Goal: Task Accomplishment & Management: Use online tool/utility

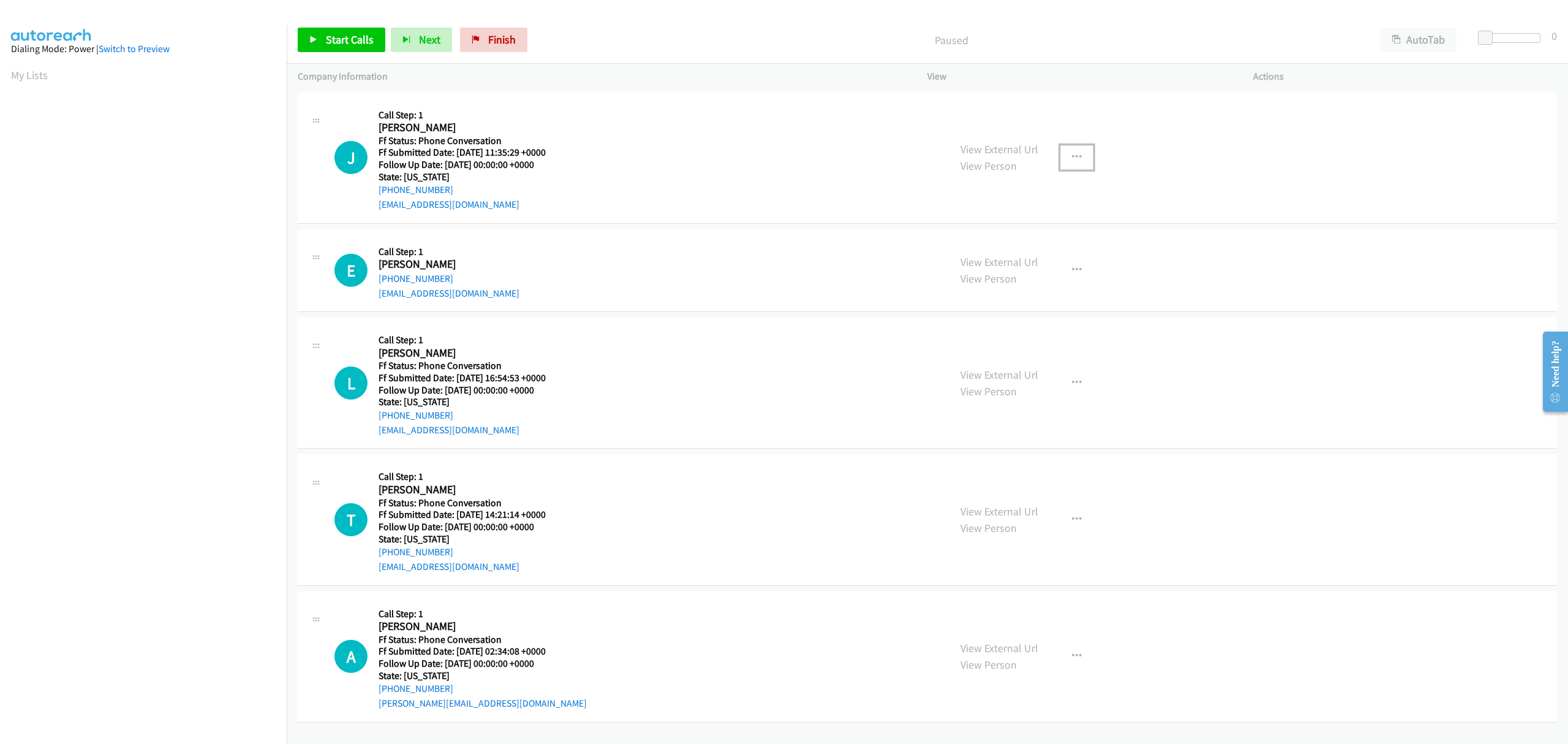
click at [1072, 152] on icon "button" at bounding box center [1077, 157] width 10 height 10
click at [987, 236] on link "Skip Call" at bounding box center [1011, 238] width 163 height 25
click at [1072, 266] on icon "button" at bounding box center [1077, 270] width 10 height 10
click at [1001, 347] on link "Skip Call" at bounding box center [1011, 351] width 163 height 25
click at [1072, 383] on icon "button" at bounding box center [1077, 383] width 10 height 10
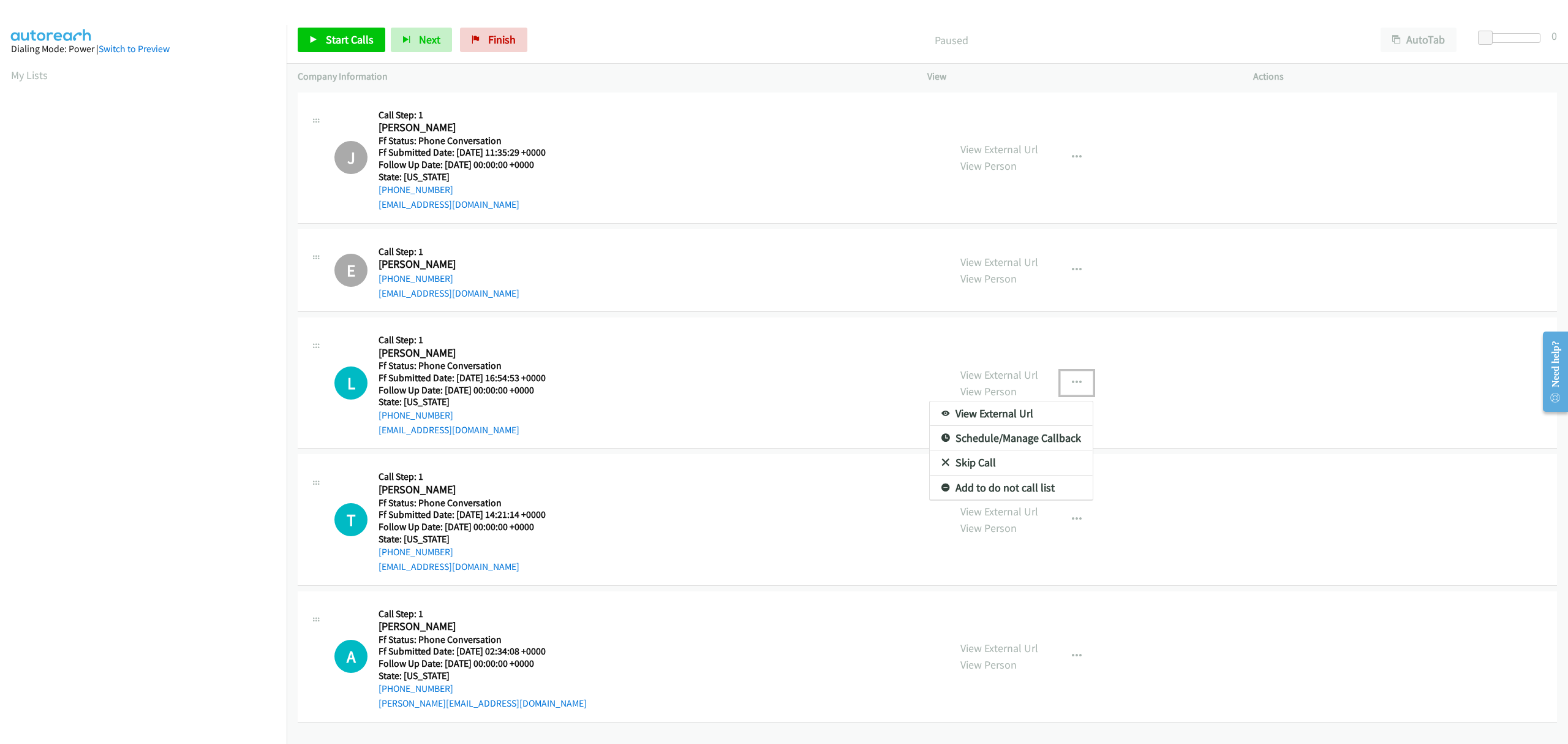
click at [953, 460] on link "Skip Call" at bounding box center [1011, 463] width 163 height 25
click at [1078, 520] on button "button" at bounding box center [1077, 520] width 33 height 25
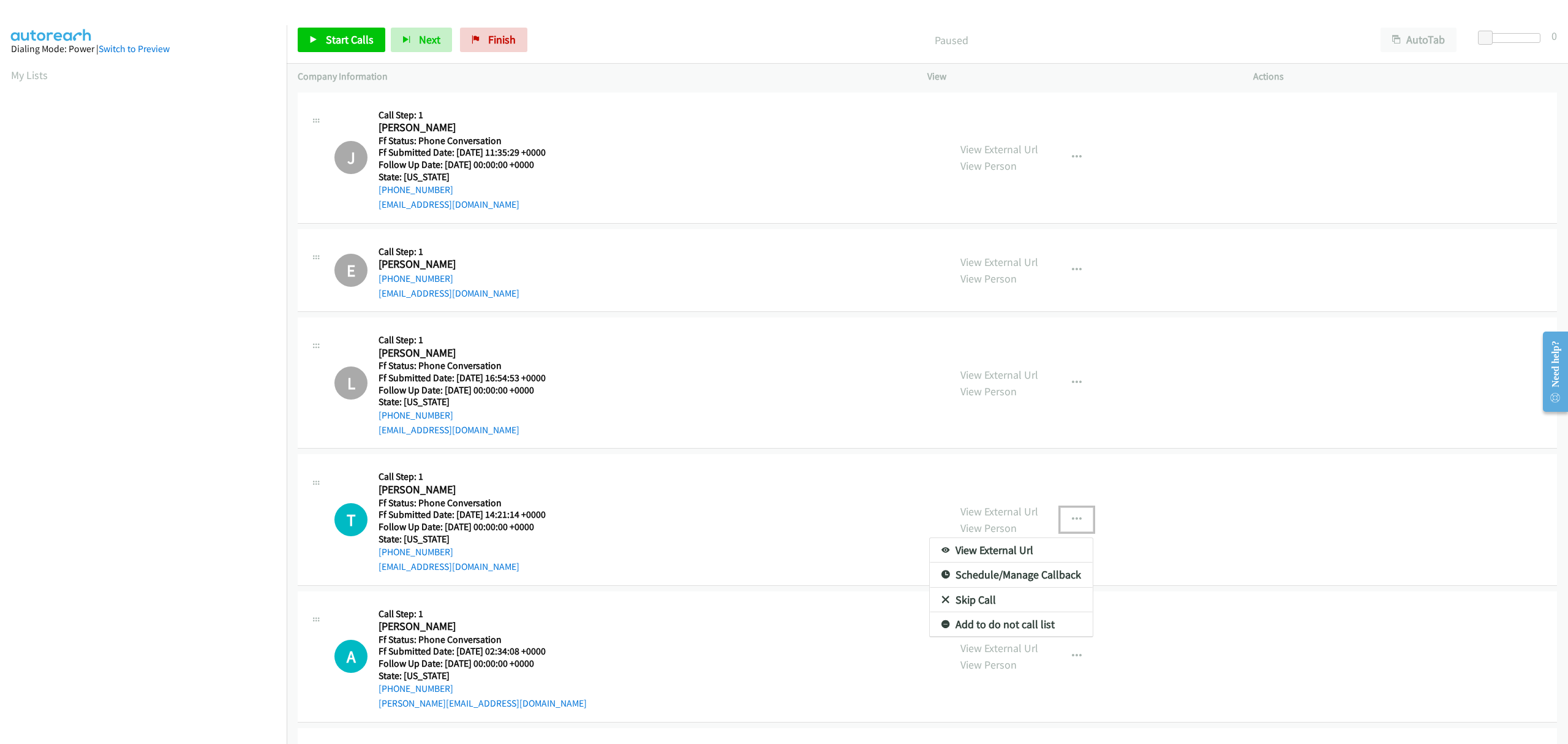
click at [979, 604] on link "Skip Call" at bounding box center [1011, 600] width 163 height 25
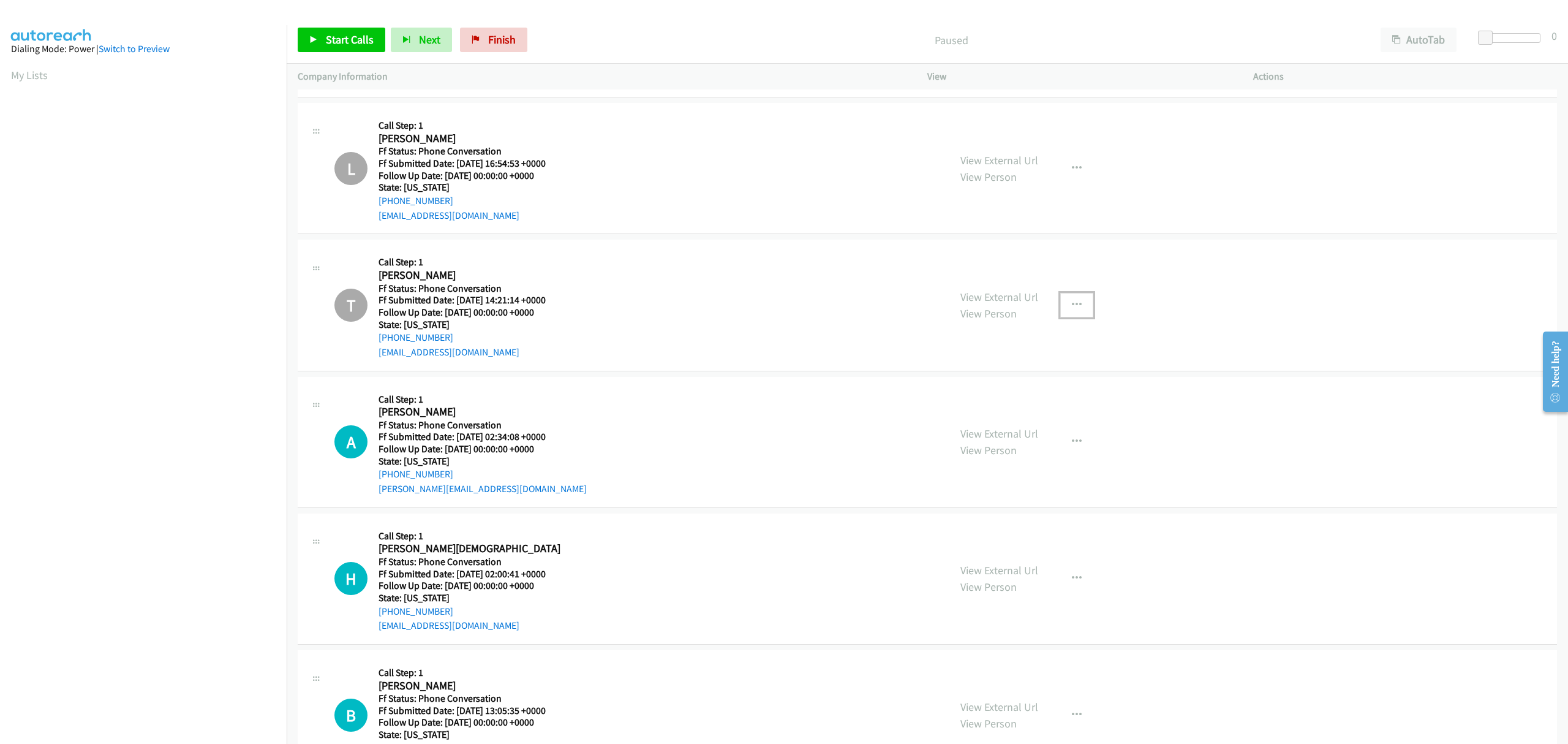
scroll to position [274, 0]
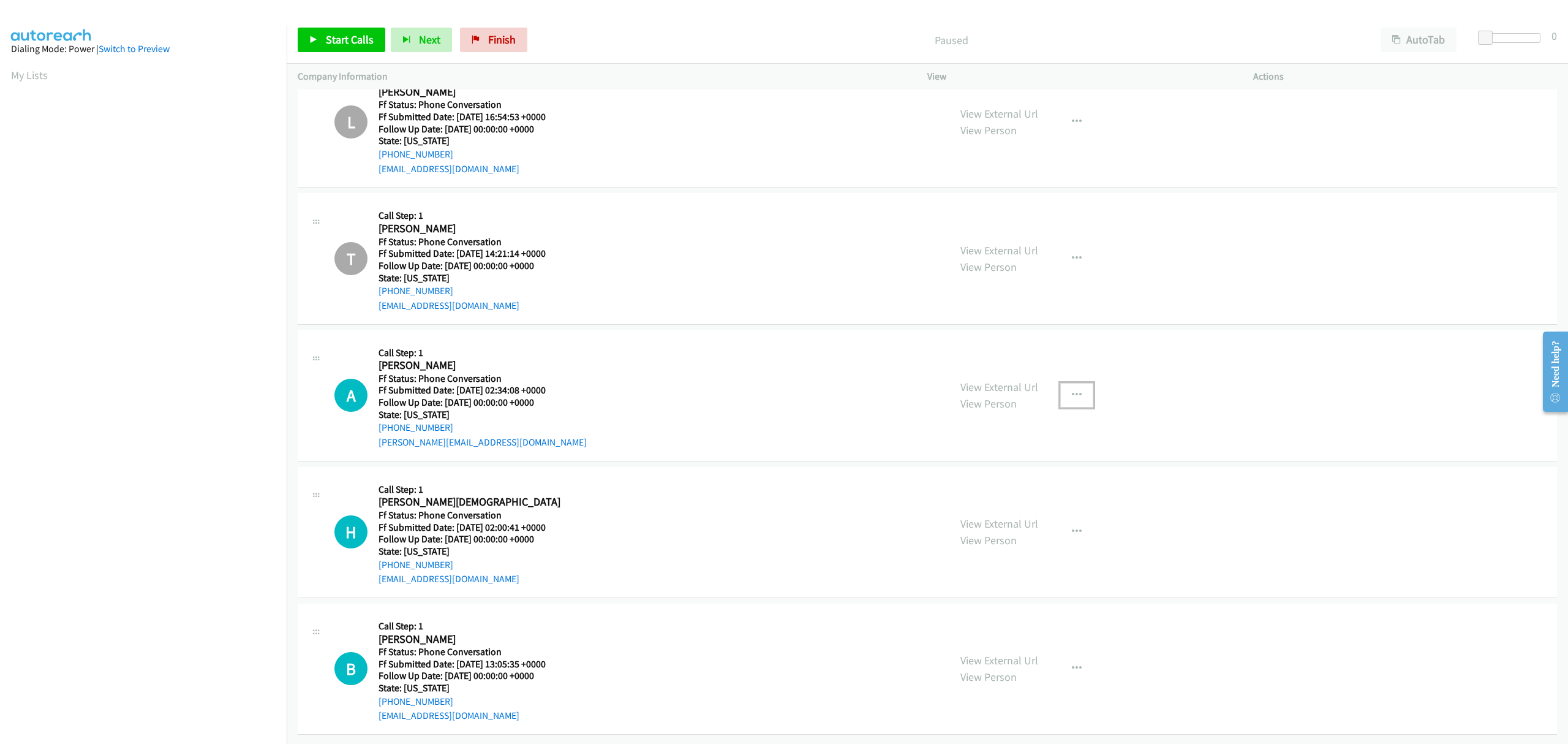
click at [1072, 391] on icon "button" at bounding box center [1077, 395] width 10 height 10
click at [986, 463] on link "Skip Call" at bounding box center [1011, 475] width 163 height 25
click at [1061, 657] on button "button" at bounding box center [1077, 669] width 33 height 25
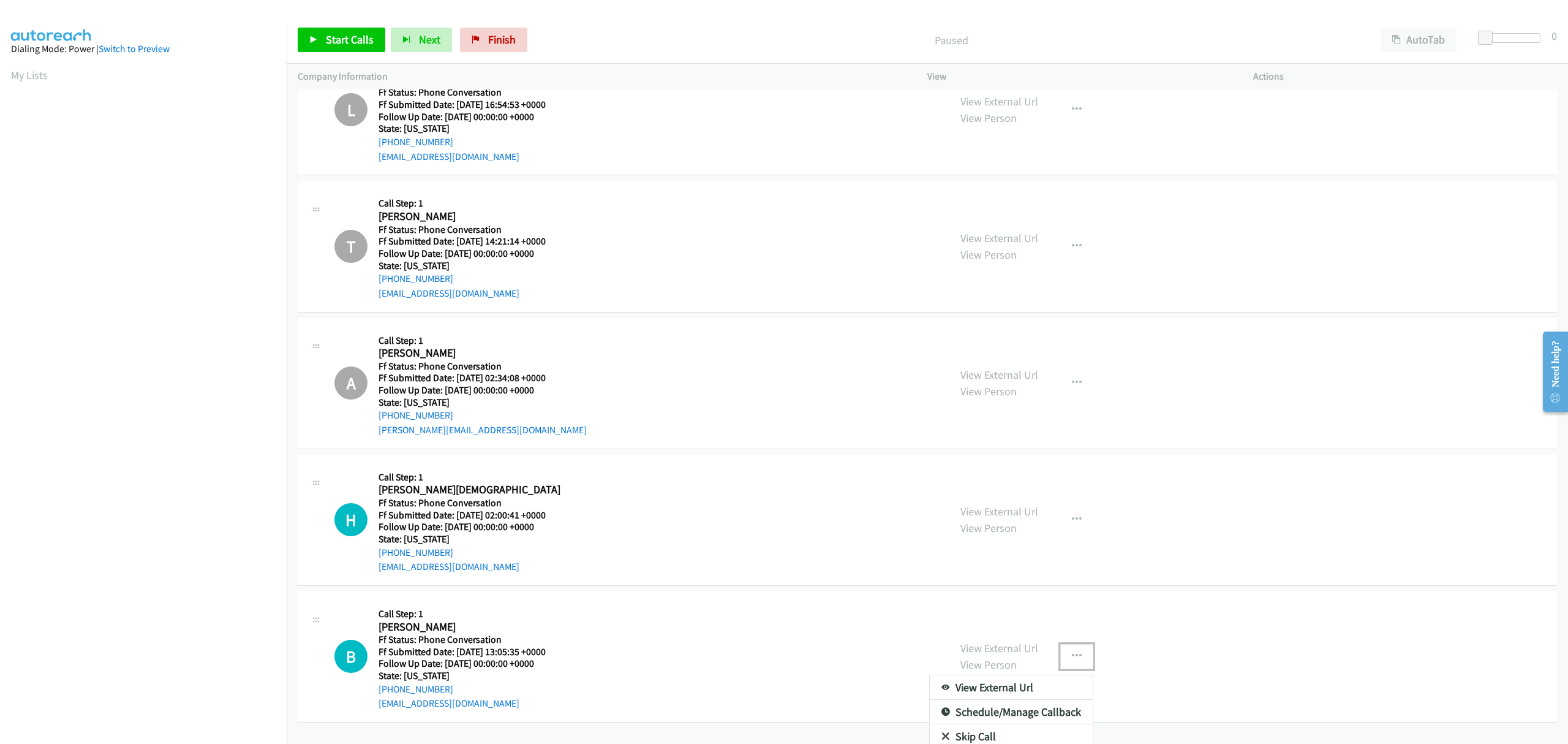
scroll to position [319, 0]
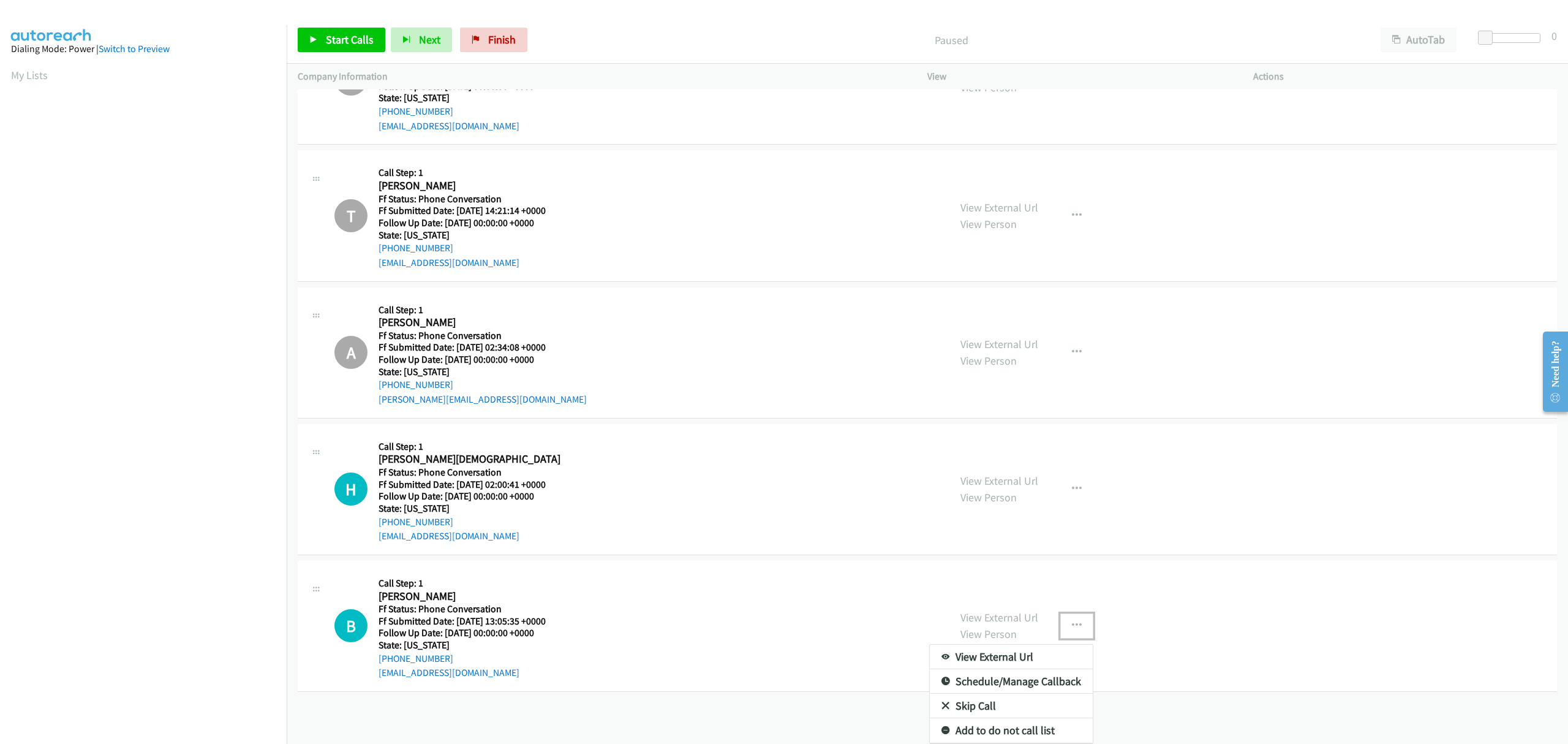
click at [1007, 697] on link "Skip Call" at bounding box center [1011, 706] width 163 height 25
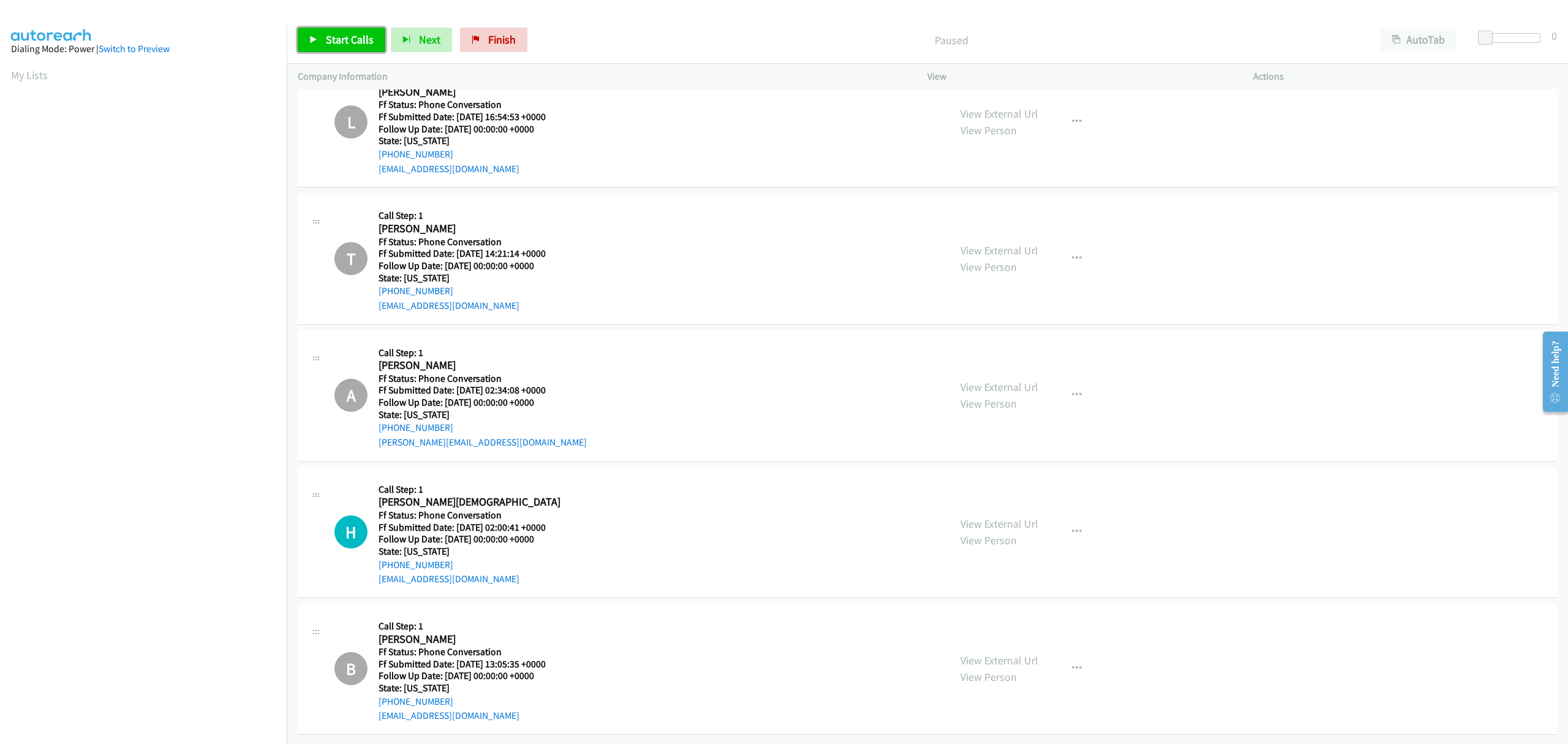
click at [338, 30] on link "Start Calls" at bounding box center [341, 40] width 87 height 25
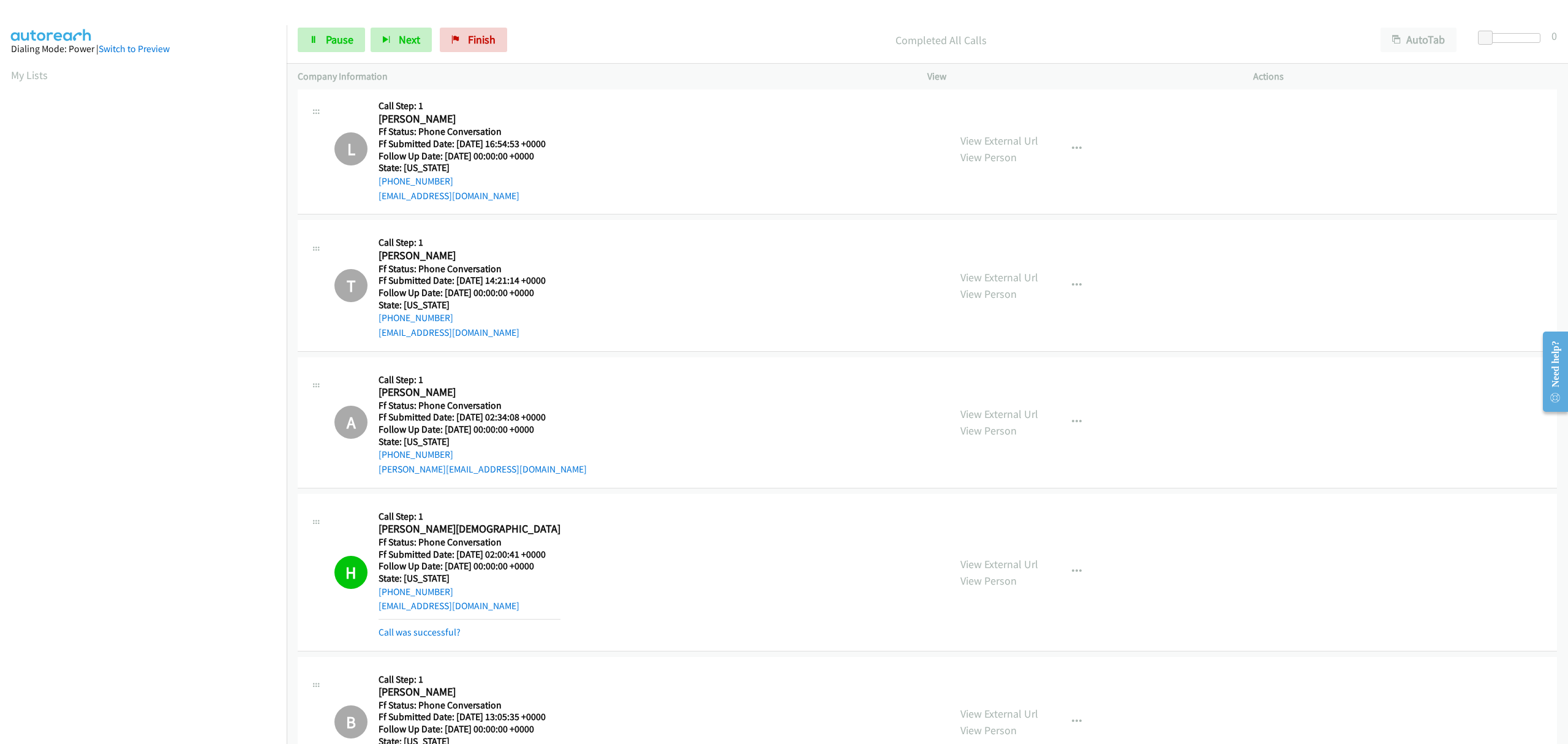
scroll to position [339, 0]
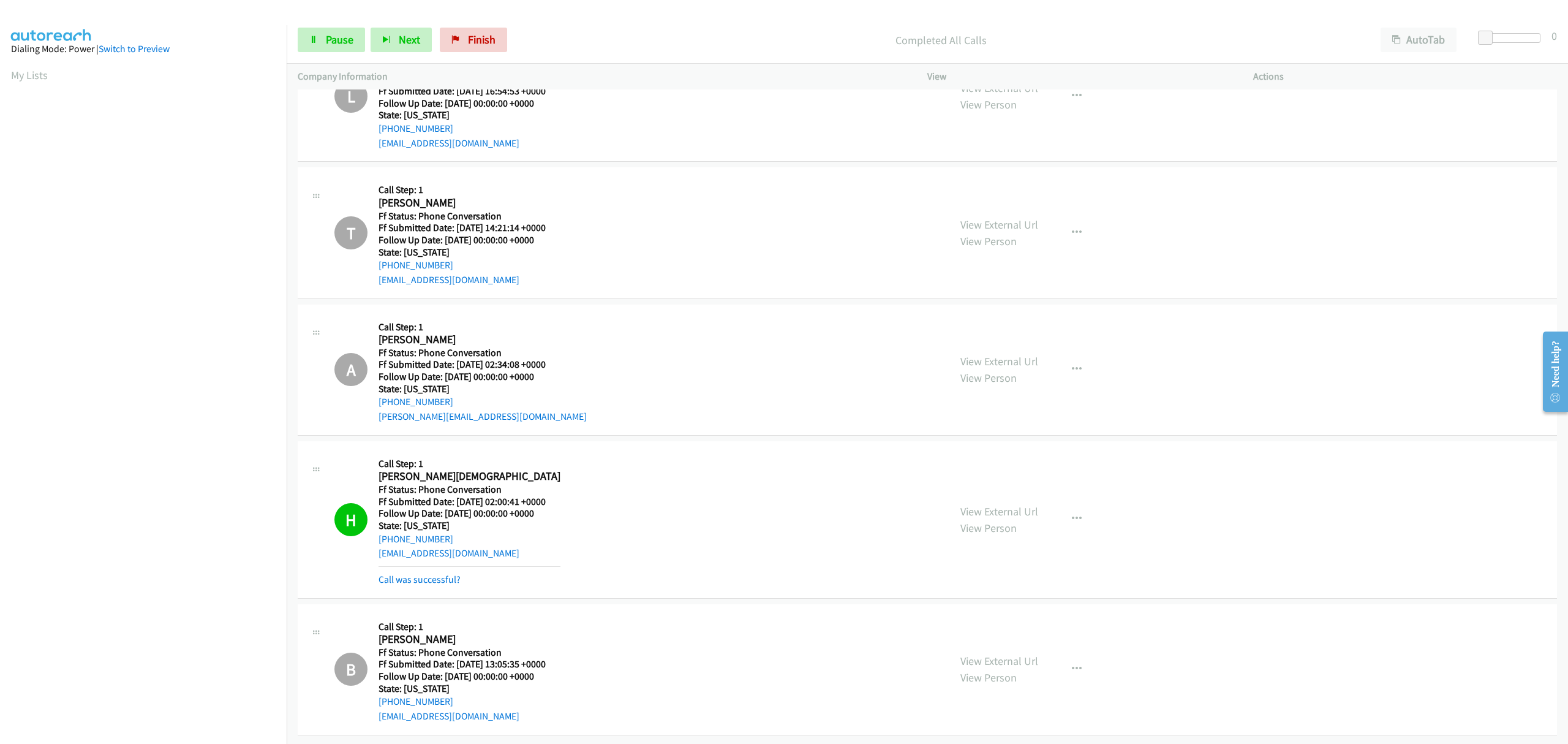
click at [442, 573] on div "Call was successful?" at bounding box center [469, 580] width 182 height 15
click at [450, 573] on link "Call was successful?" at bounding box center [420, 579] width 82 height 12
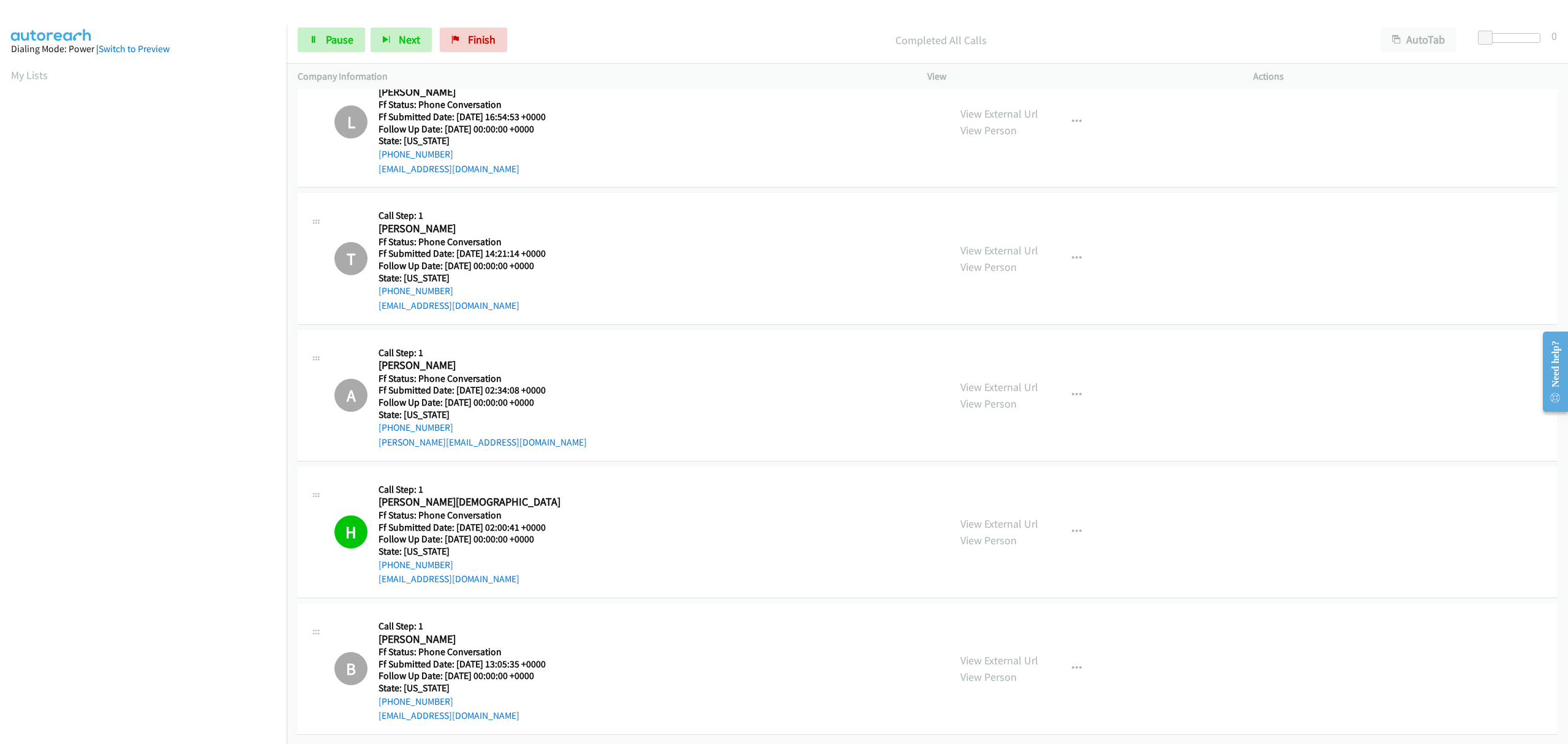
scroll to position [312, 0]
click at [472, 32] on span "Finish" at bounding box center [481, 39] width 27 height 14
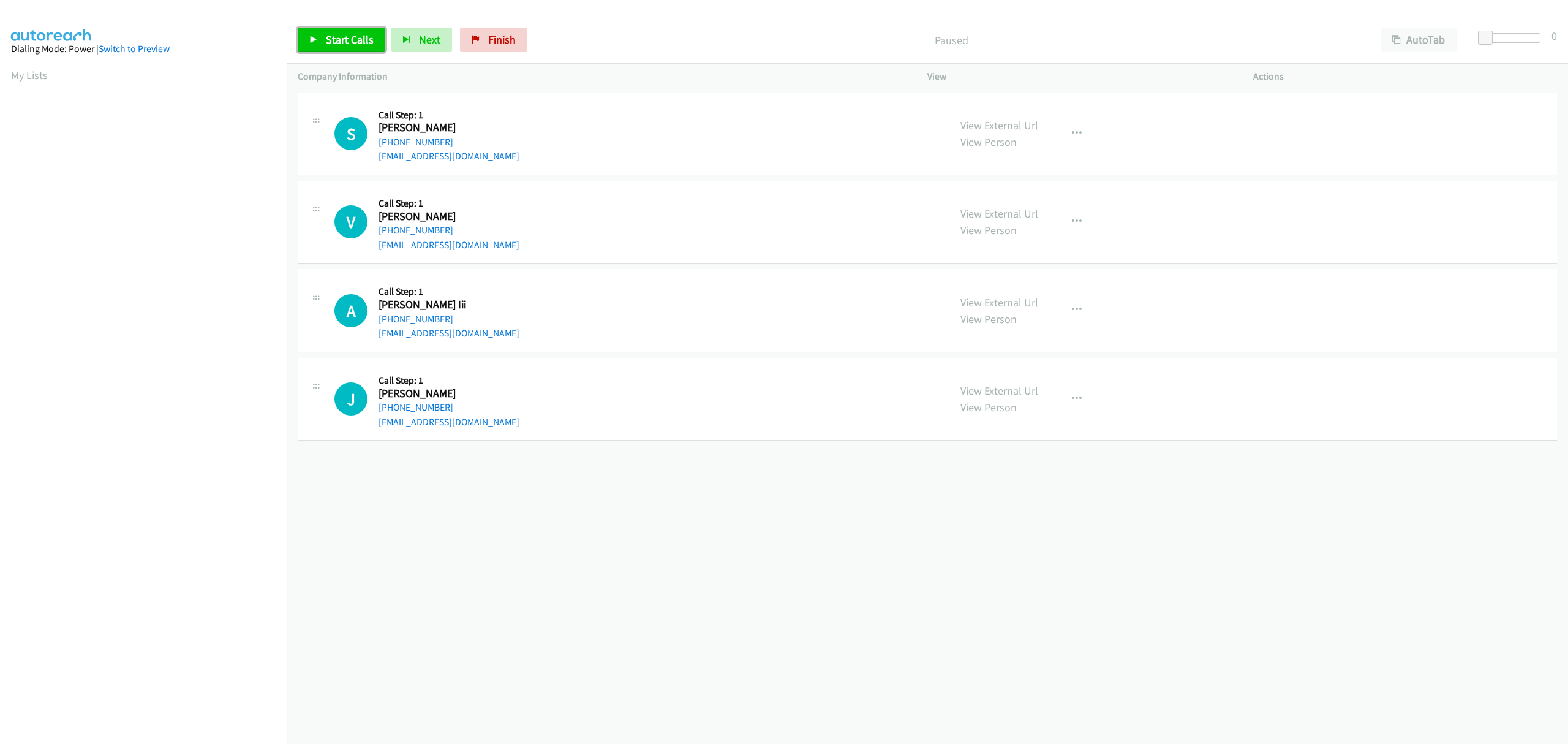
click at [338, 40] on span "Start Calls" at bounding box center [350, 39] width 48 height 14
click at [338, 44] on span "Pause" at bounding box center [339, 39] width 27 height 14
click at [337, 42] on span "Start Calls" at bounding box center [350, 39] width 48 height 14
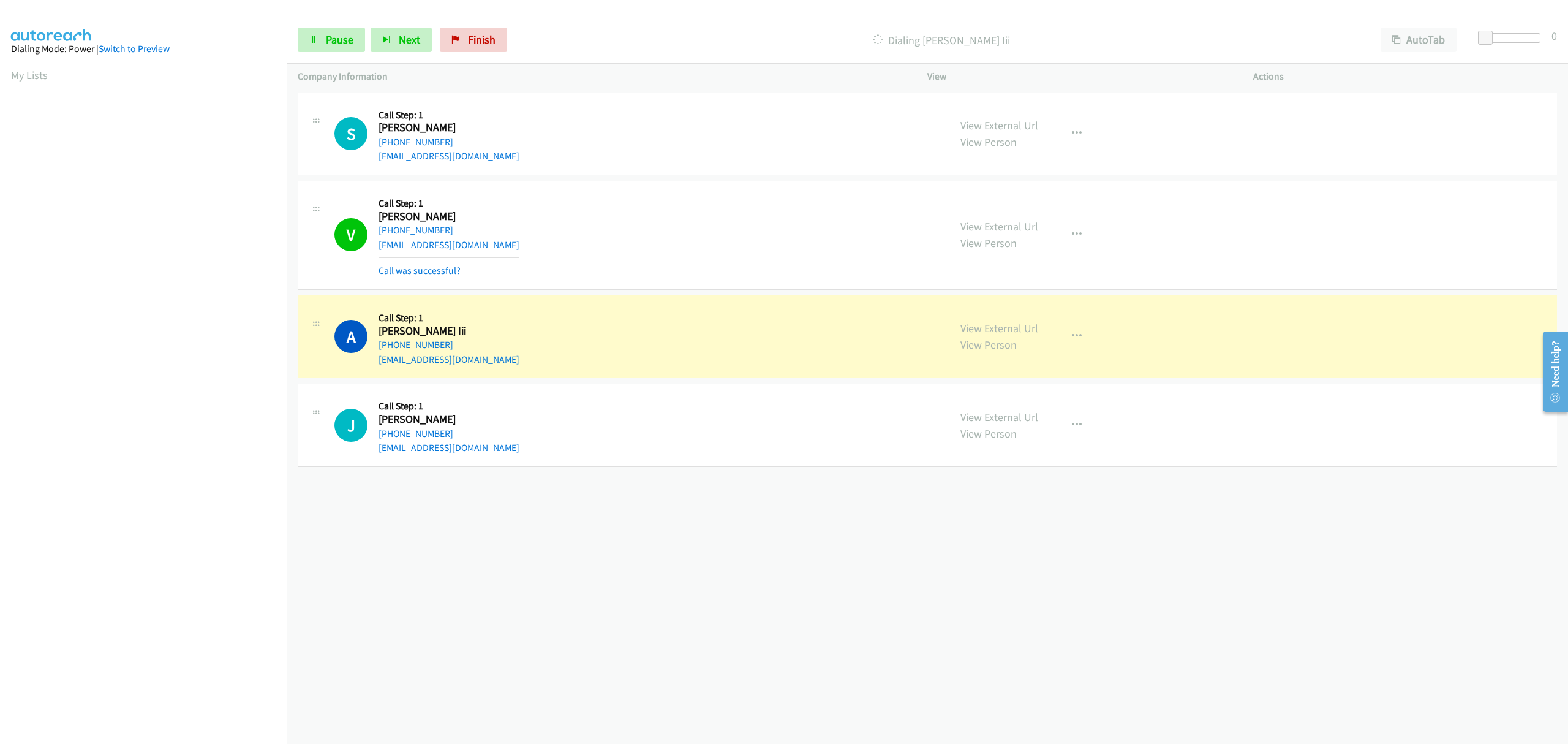
click at [445, 271] on link "Call was successful?" at bounding box center [420, 270] width 82 height 12
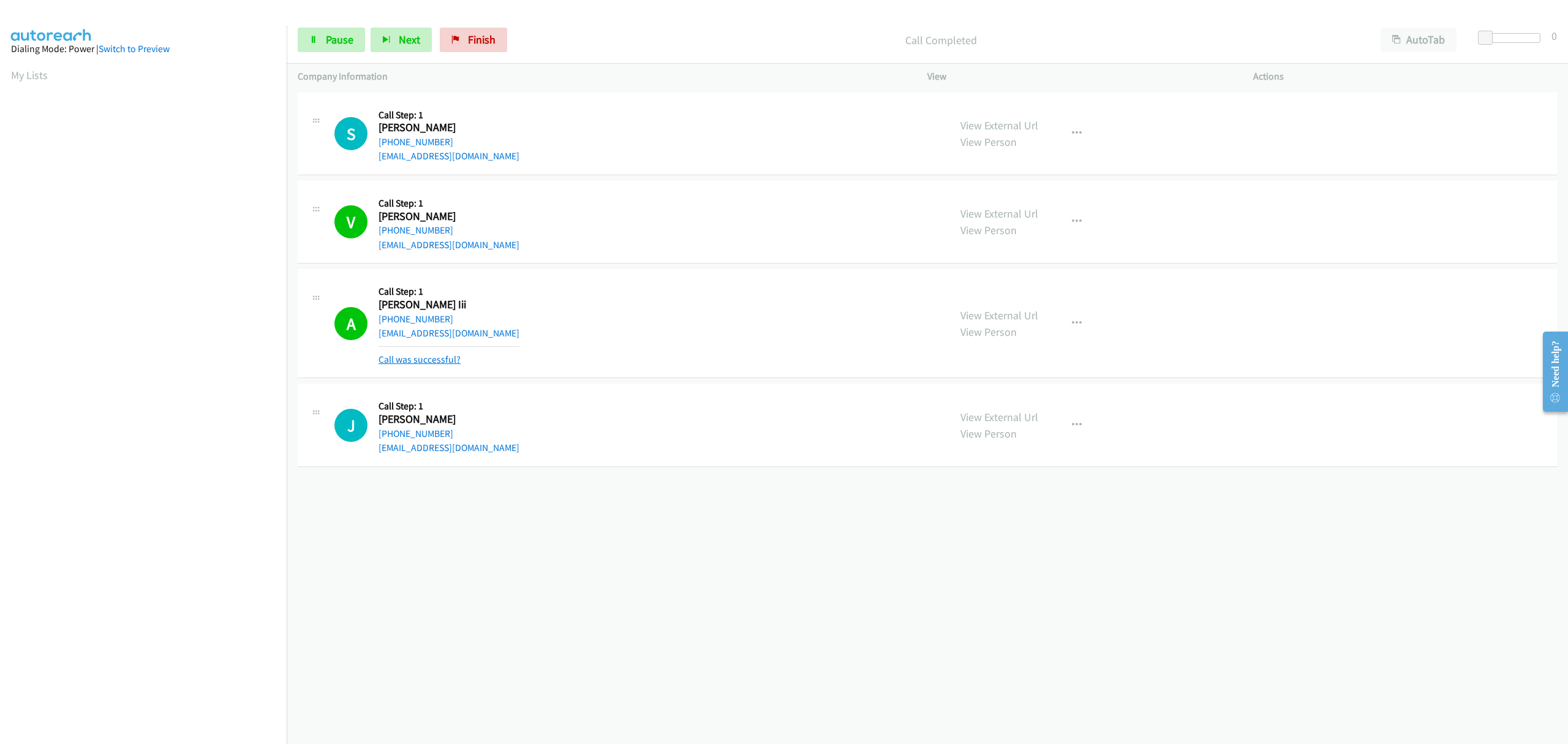
click at [430, 360] on link "Call was successful?" at bounding box center [420, 359] width 82 height 12
click at [412, 449] on link "Call was successful?" at bounding box center [420, 447] width 82 height 12
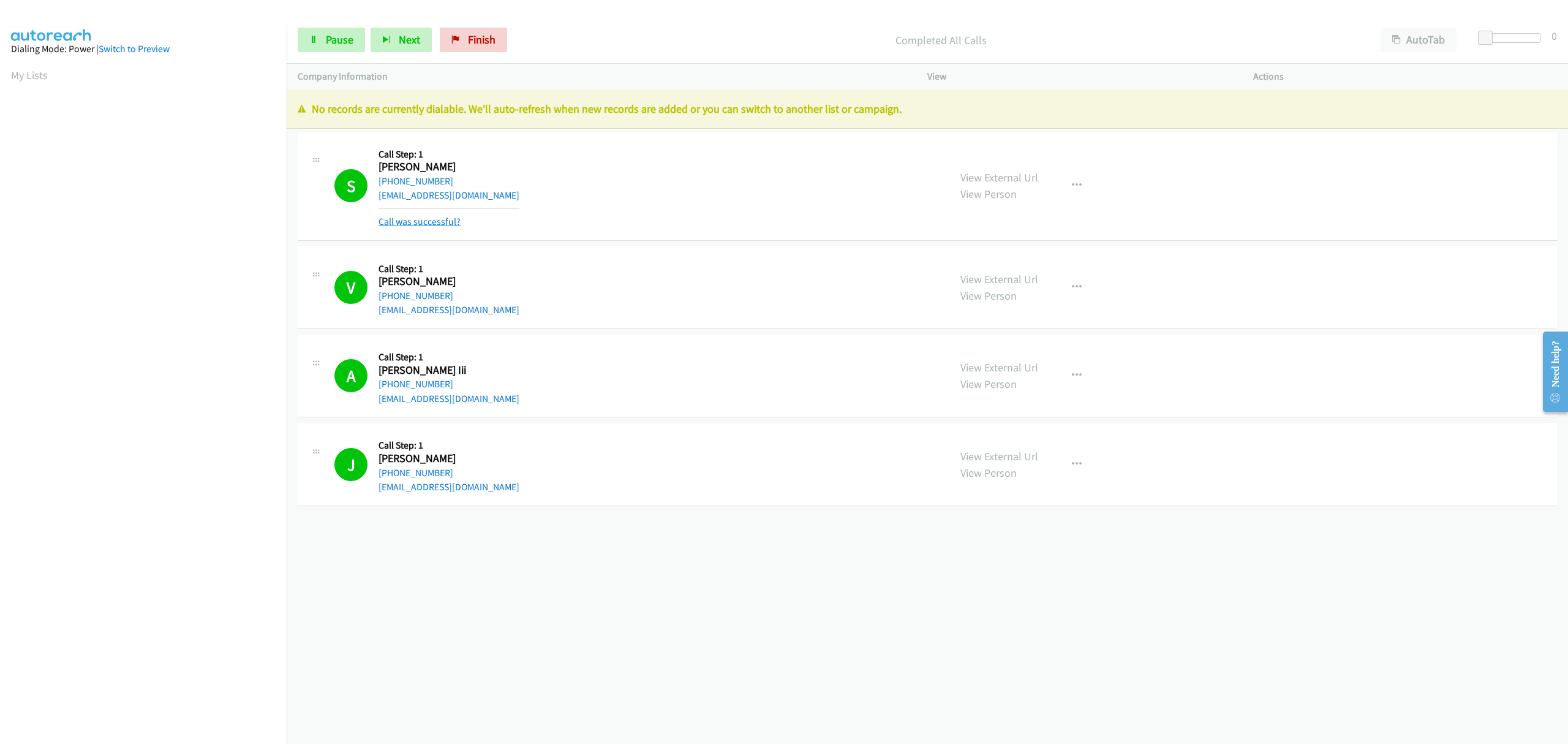
click at [425, 222] on link "Call was successful?" at bounding box center [420, 222] width 82 height 12
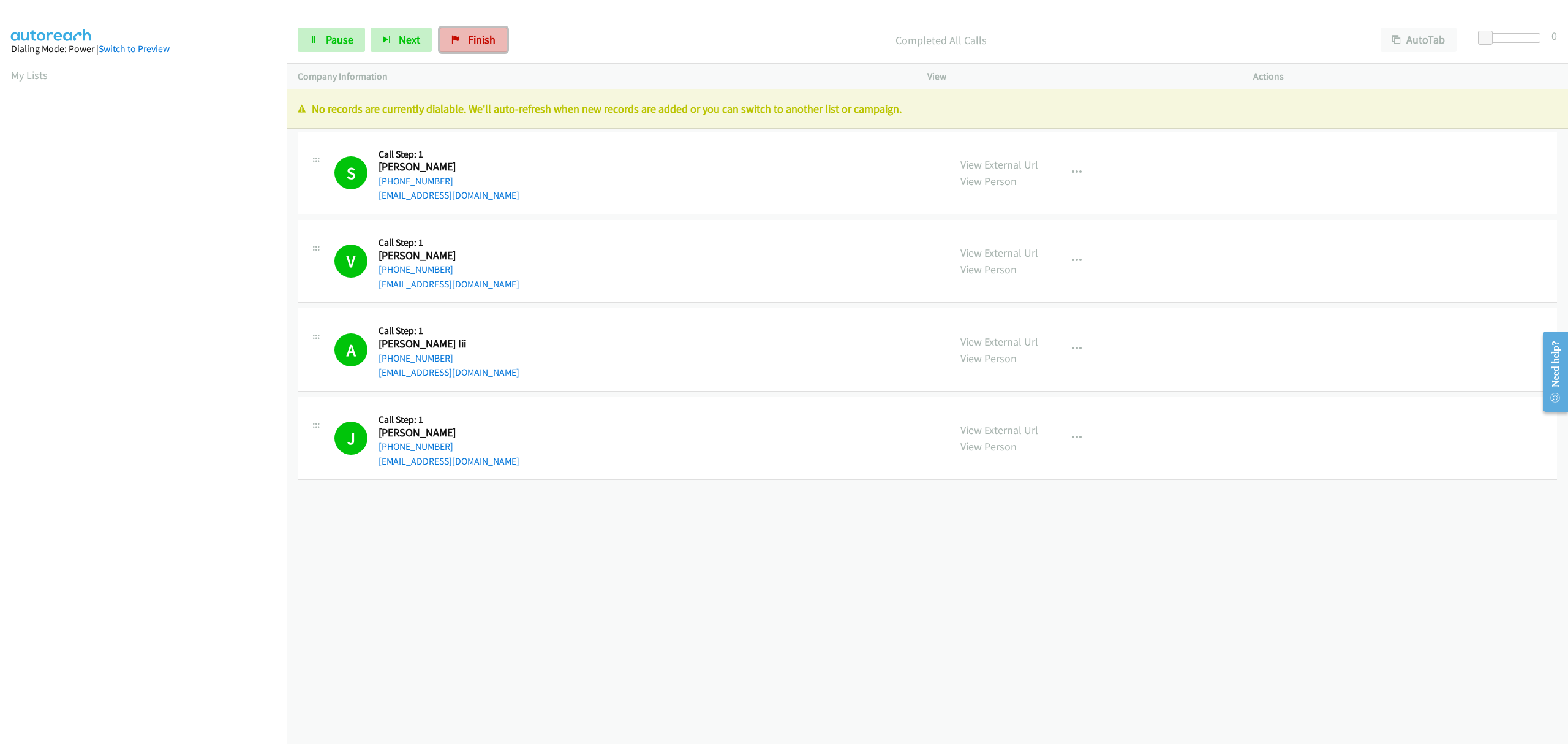
click at [471, 40] on span "Finish" at bounding box center [481, 39] width 27 height 14
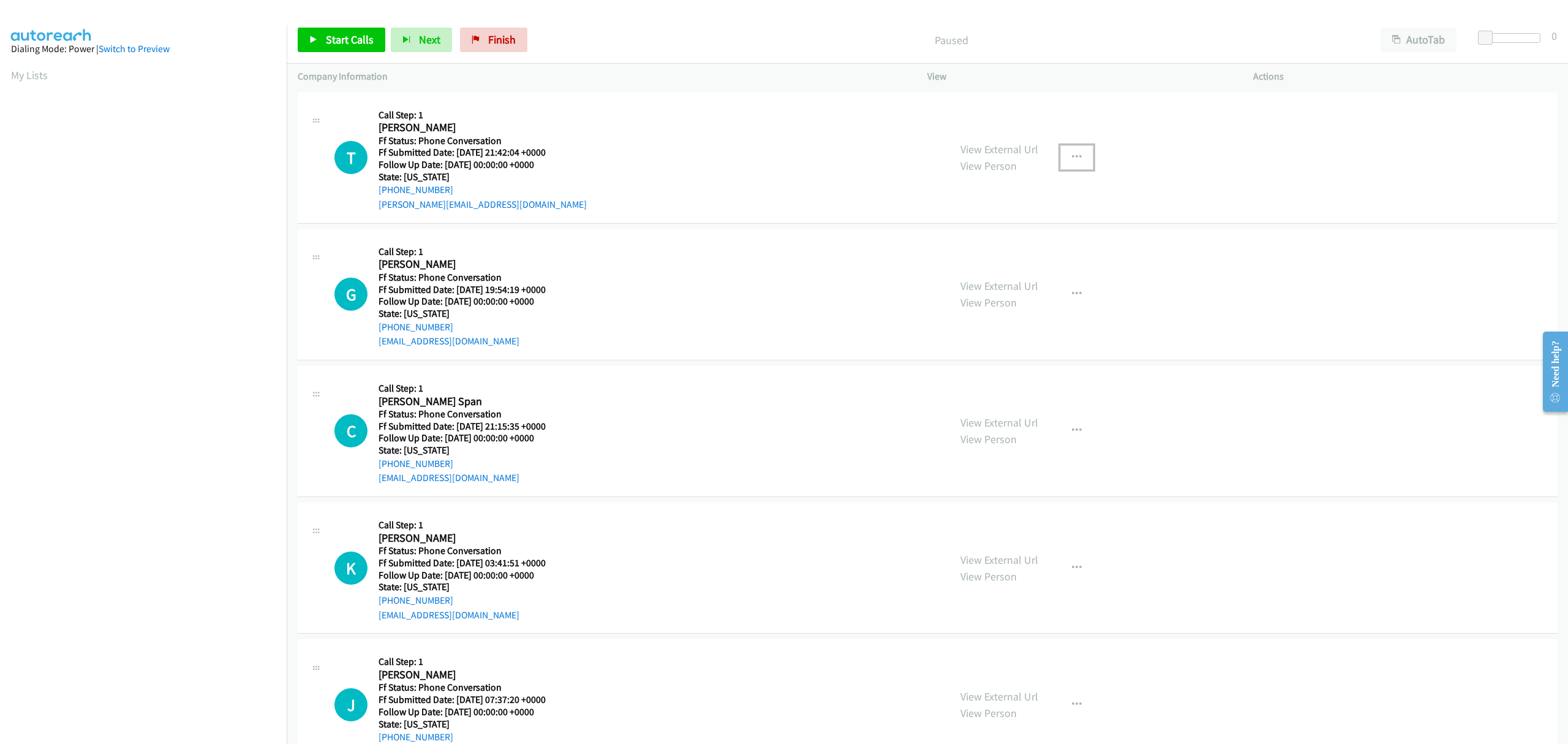
click at [1072, 153] on icon "button" at bounding box center [1077, 157] width 10 height 10
click at [987, 231] on link "Skip Call" at bounding box center [1011, 238] width 163 height 25
click at [1072, 294] on icon "button" at bounding box center [1077, 294] width 10 height 10
drag, startPoint x: 987, startPoint y: 377, endPoint x: 946, endPoint y: 373, distance: 41.2
click at [964, 377] on link "Skip Call" at bounding box center [1011, 375] width 163 height 25
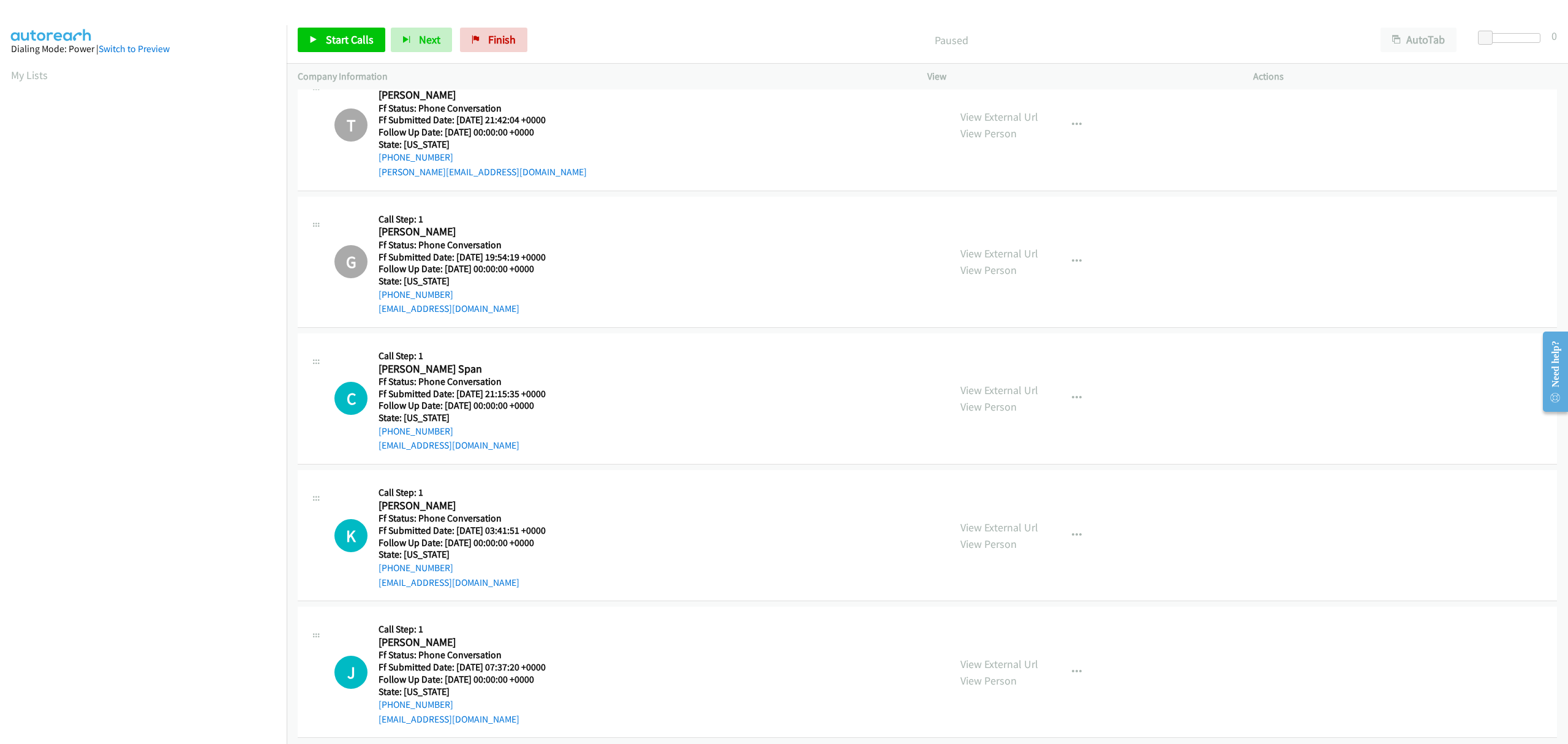
scroll to position [48, 0]
click at [1076, 385] on button "button" at bounding box center [1077, 395] width 33 height 25
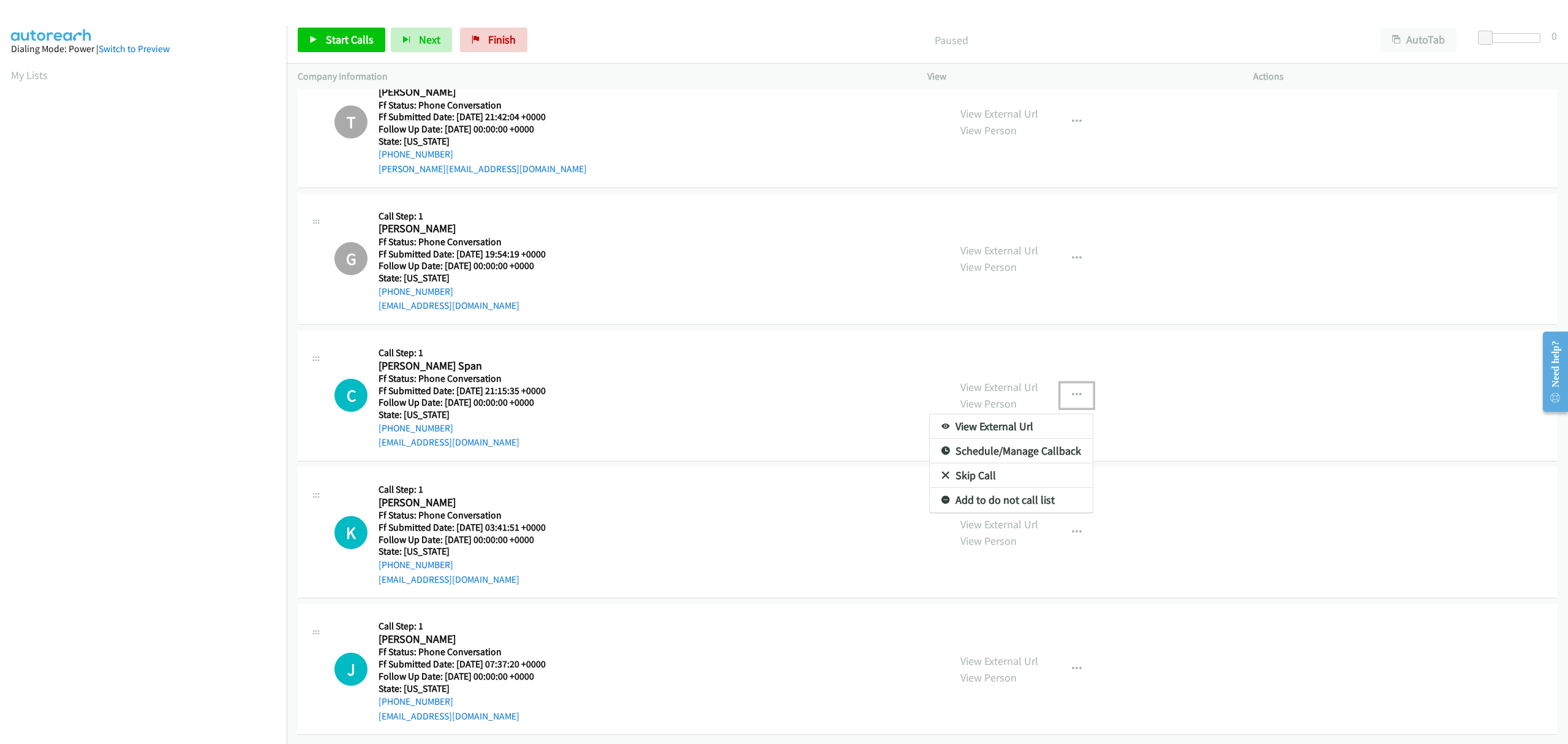
click at [981, 466] on link "Skip Call" at bounding box center [1011, 475] width 163 height 25
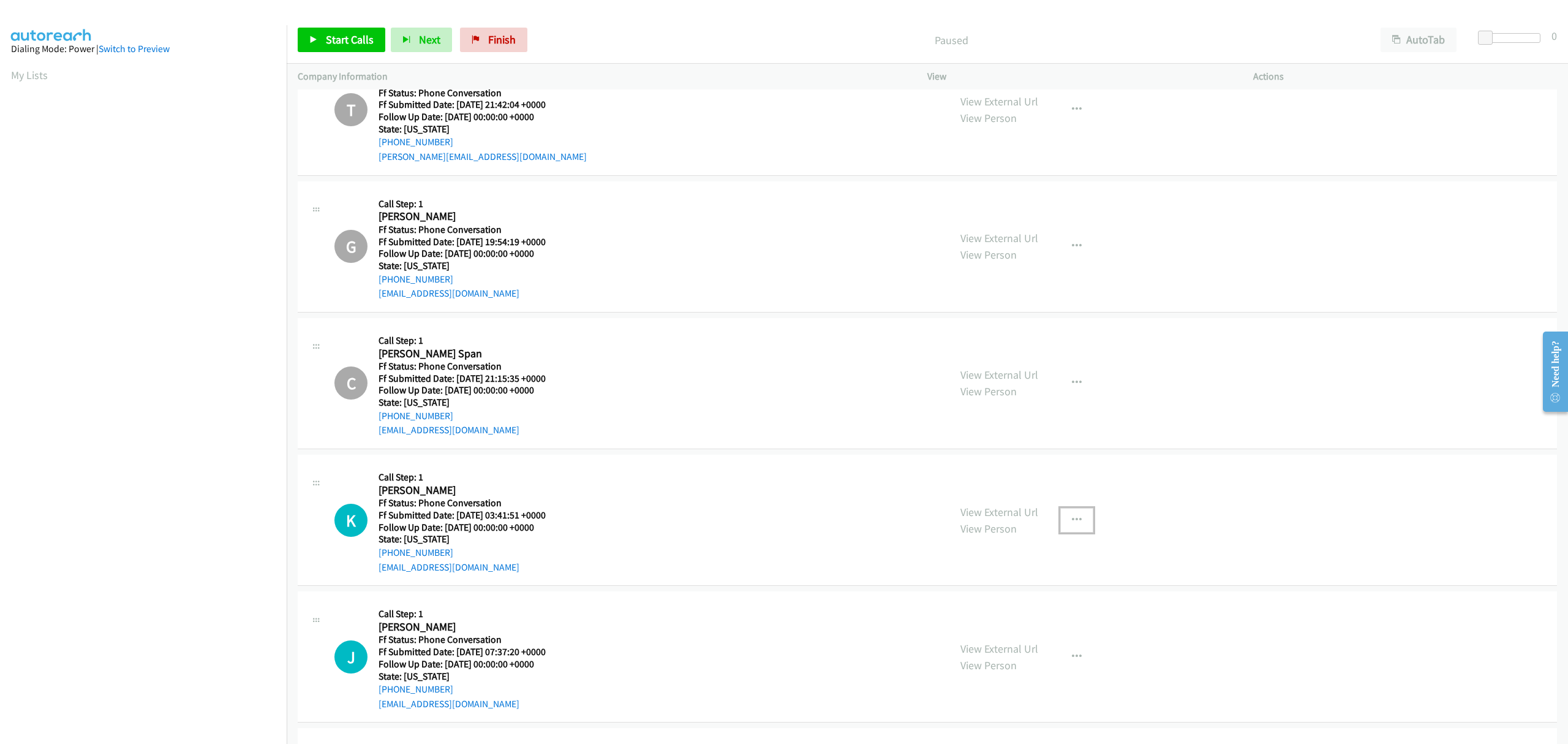
click at [1072, 522] on icon "button" at bounding box center [1077, 521] width 10 height 10
click at [955, 599] on link "Skip Call" at bounding box center [1011, 600] width 163 height 25
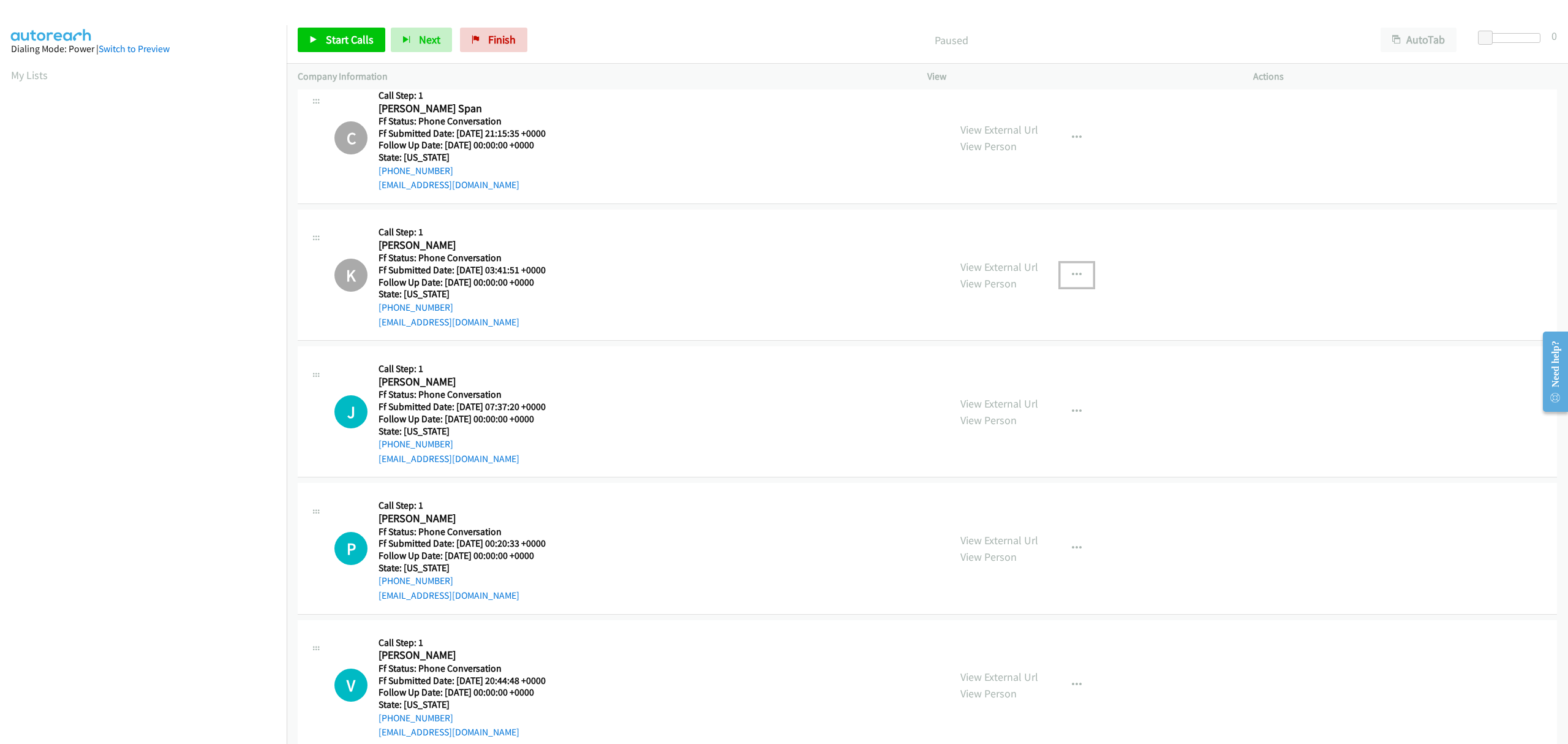
scroll to position [321, 0]
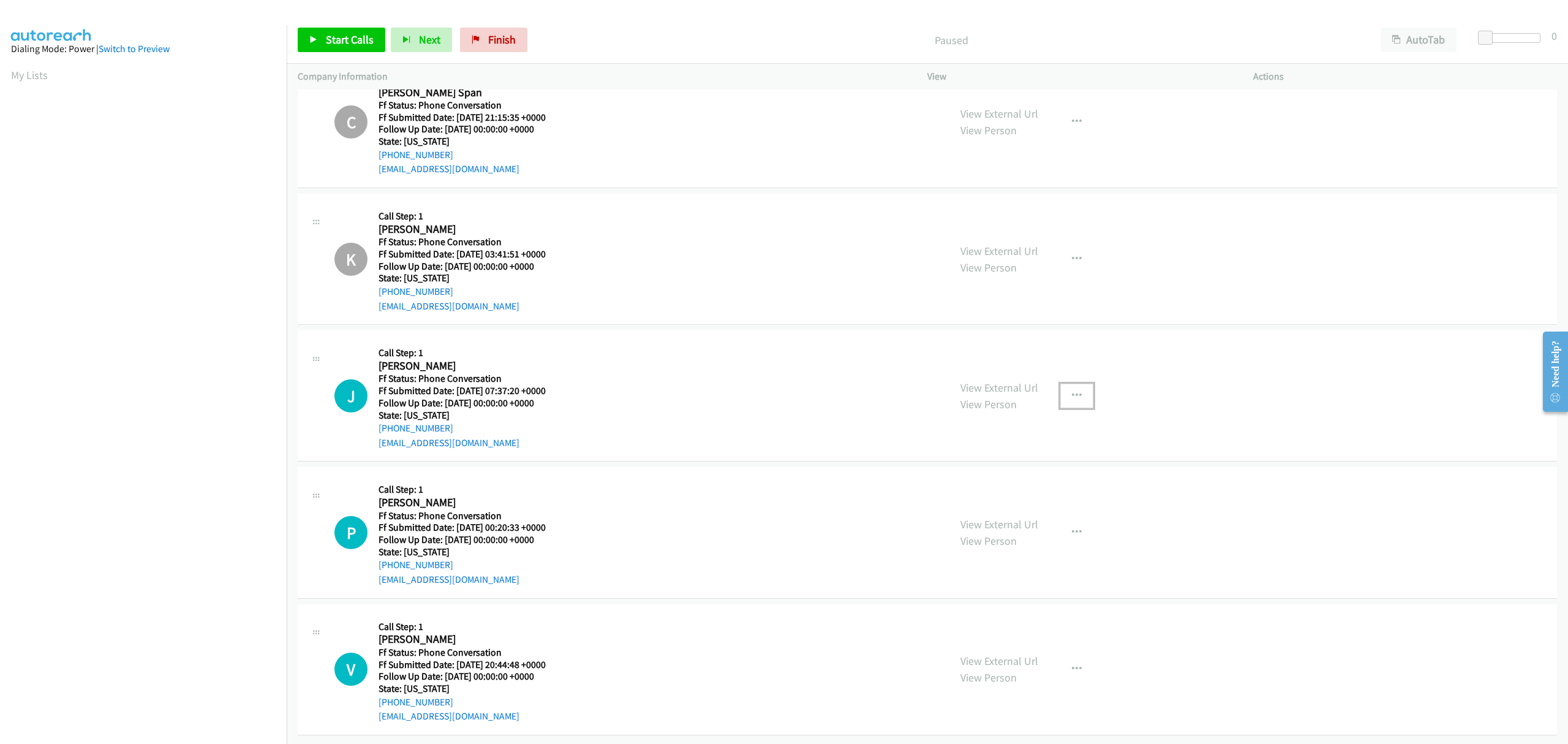
click at [1072, 391] on icon "button" at bounding box center [1077, 396] width 10 height 10
click at [954, 463] on link "Skip Call" at bounding box center [1011, 475] width 163 height 25
click at [1068, 520] on button "button" at bounding box center [1077, 532] width 33 height 25
click at [973, 601] on link "Skip Call" at bounding box center [1011, 613] width 163 height 25
click at [1078, 657] on button "button" at bounding box center [1077, 669] width 33 height 25
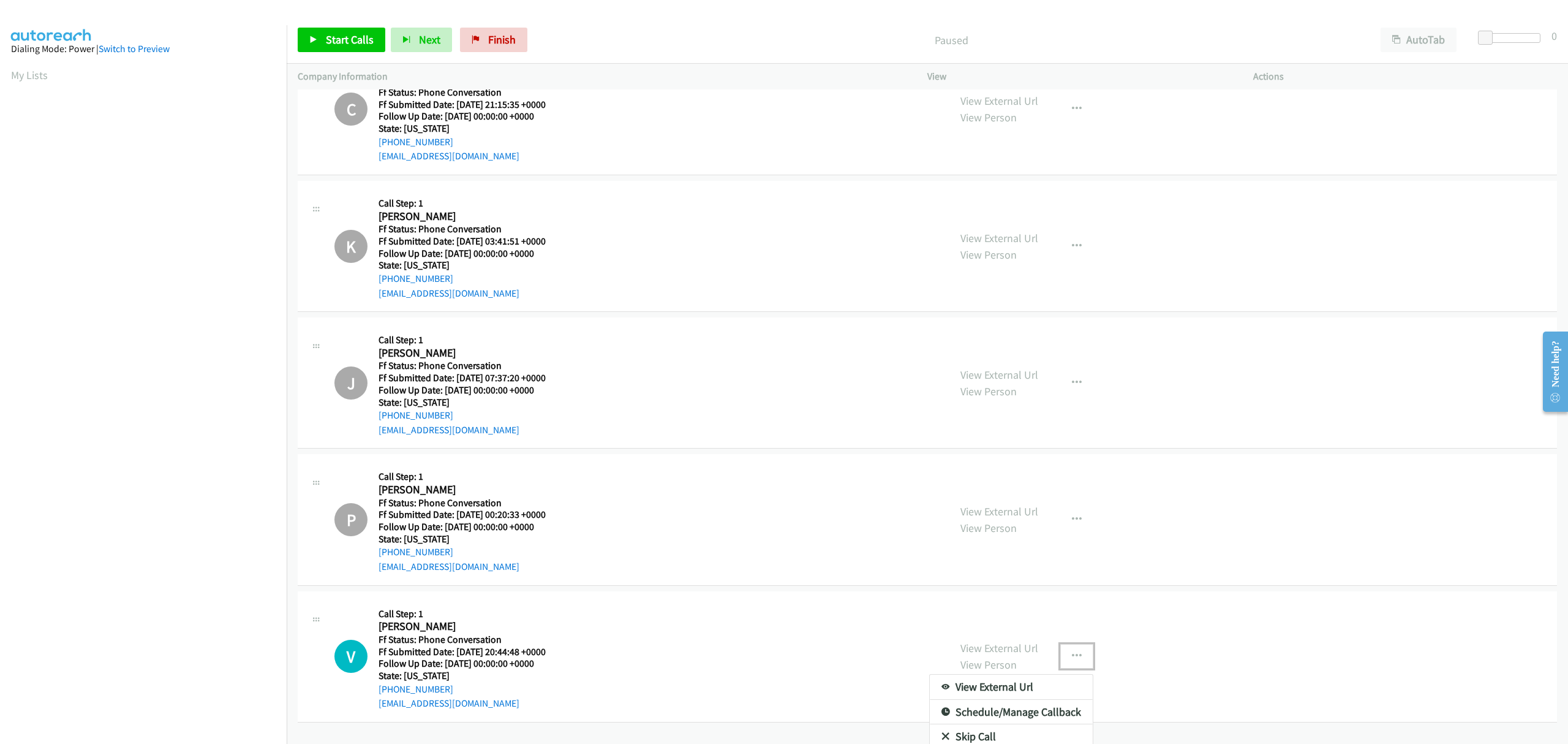
scroll to position [367, 0]
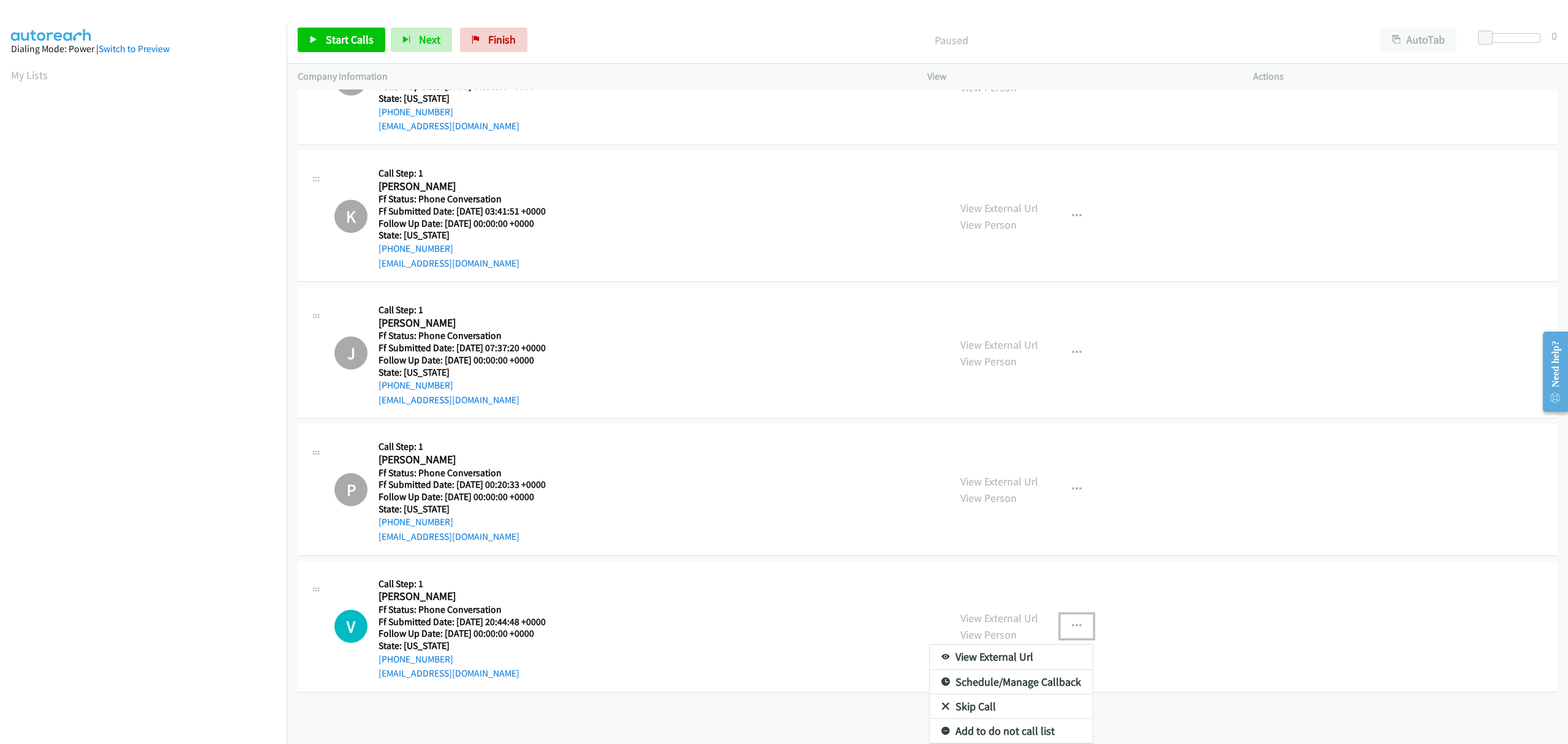
click at [969, 697] on link "Skip Call" at bounding box center [1011, 707] width 163 height 25
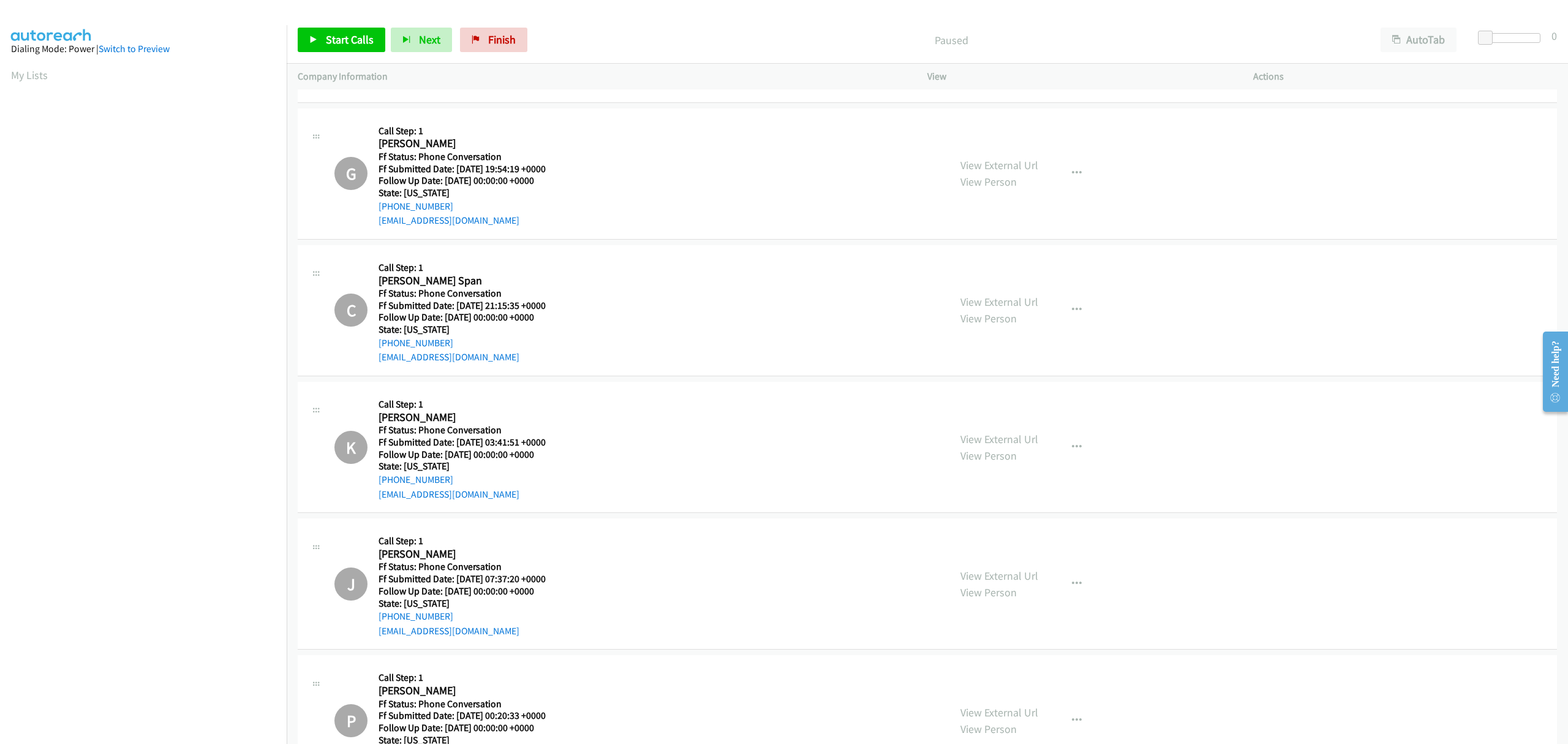
scroll to position [0, 0]
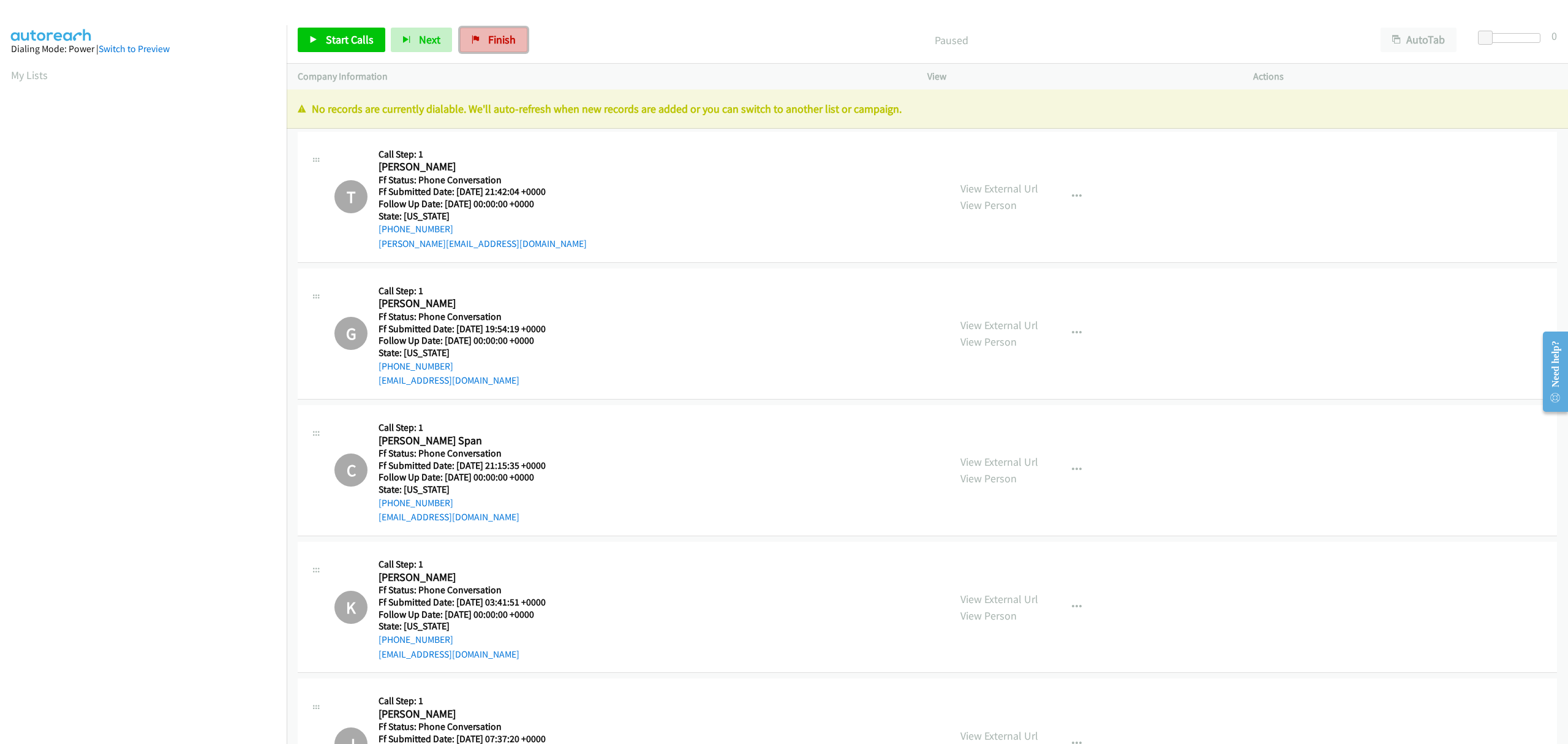
click at [481, 40] on link "Finish" at bounding box center [494, 40] width 68 height 25
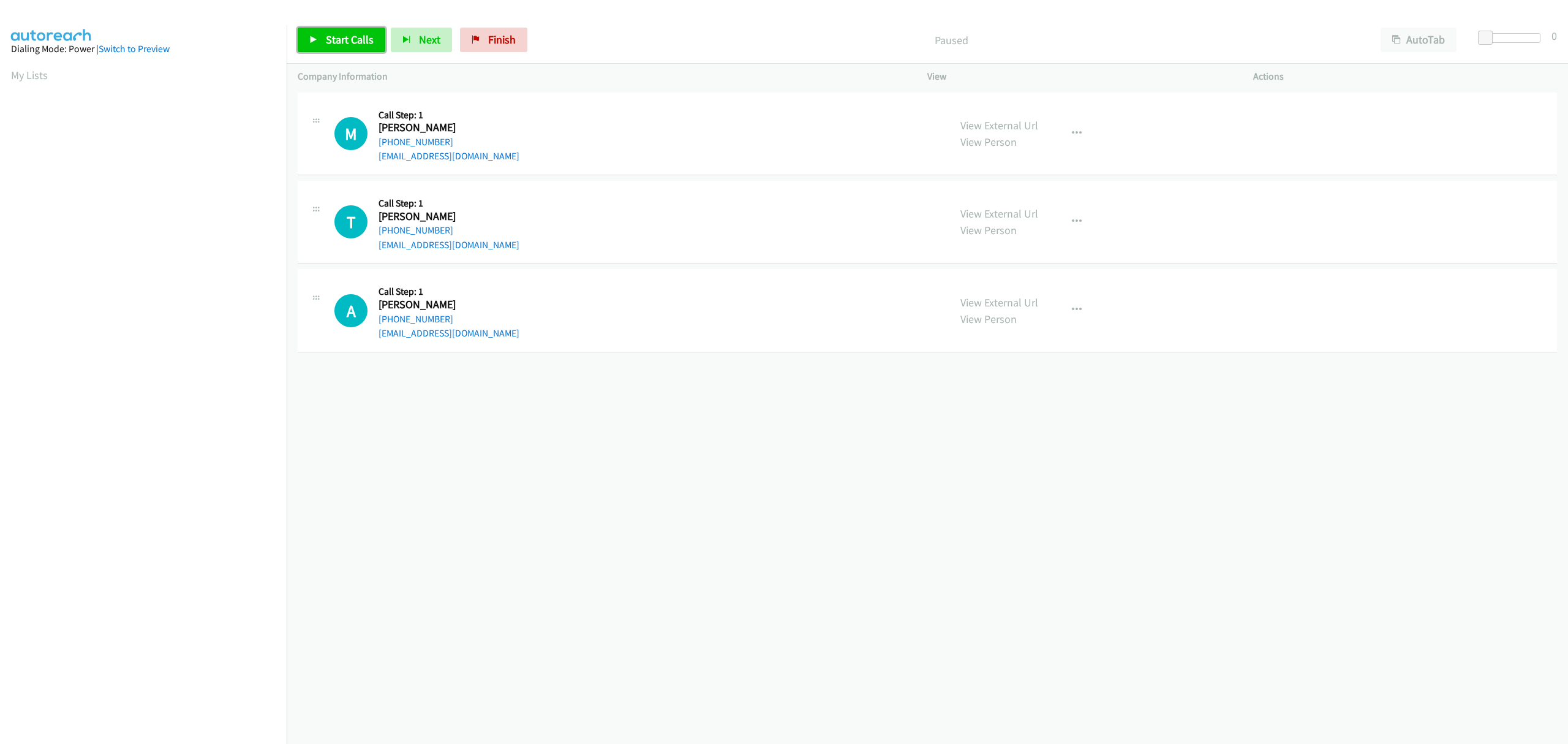
click at [361, 44] on span "Start Calls" at bounding box center [350, 39] width 48 height 14
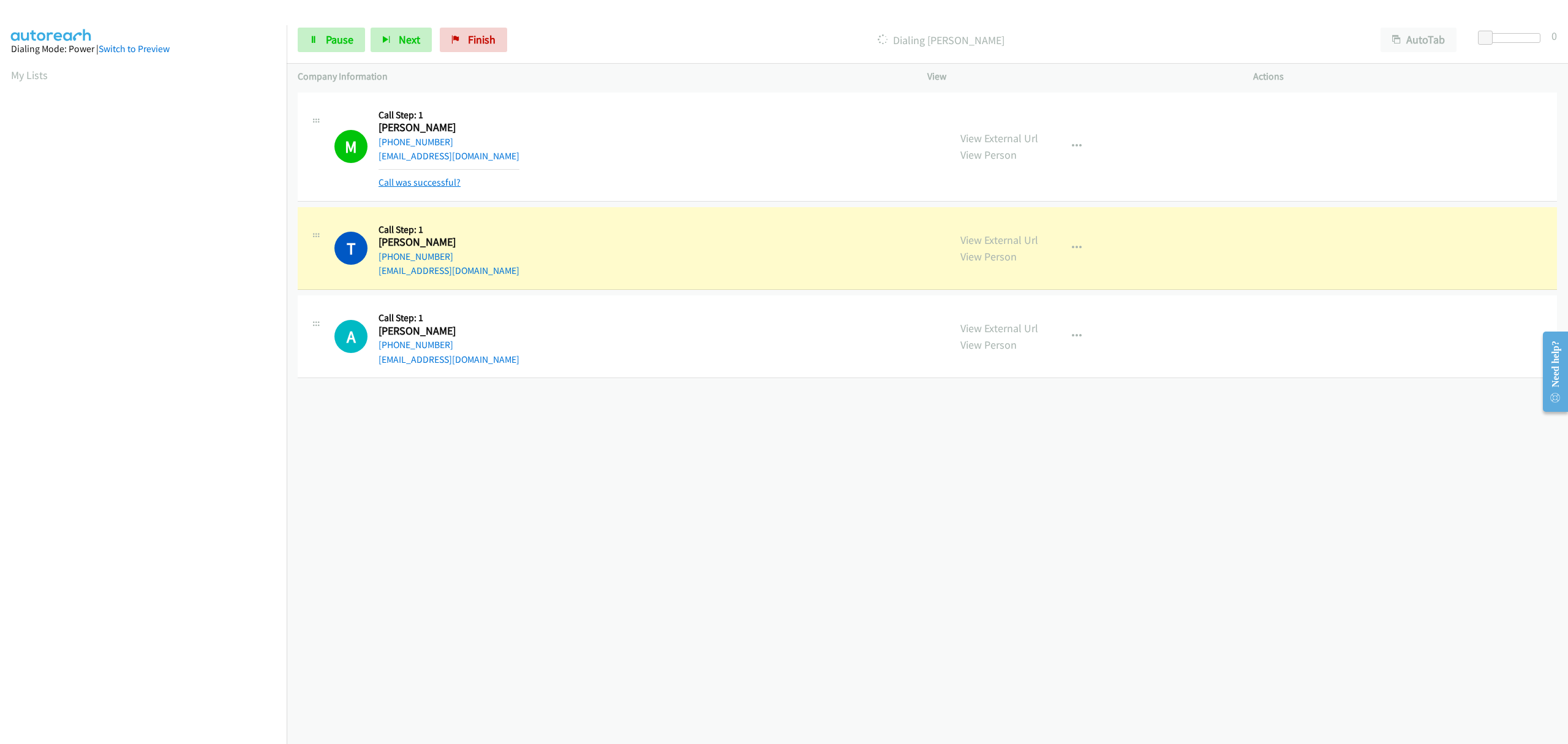
click at [415, 177] on link "Call was successful?" at bounding box center [420, 182] width 82 height 12
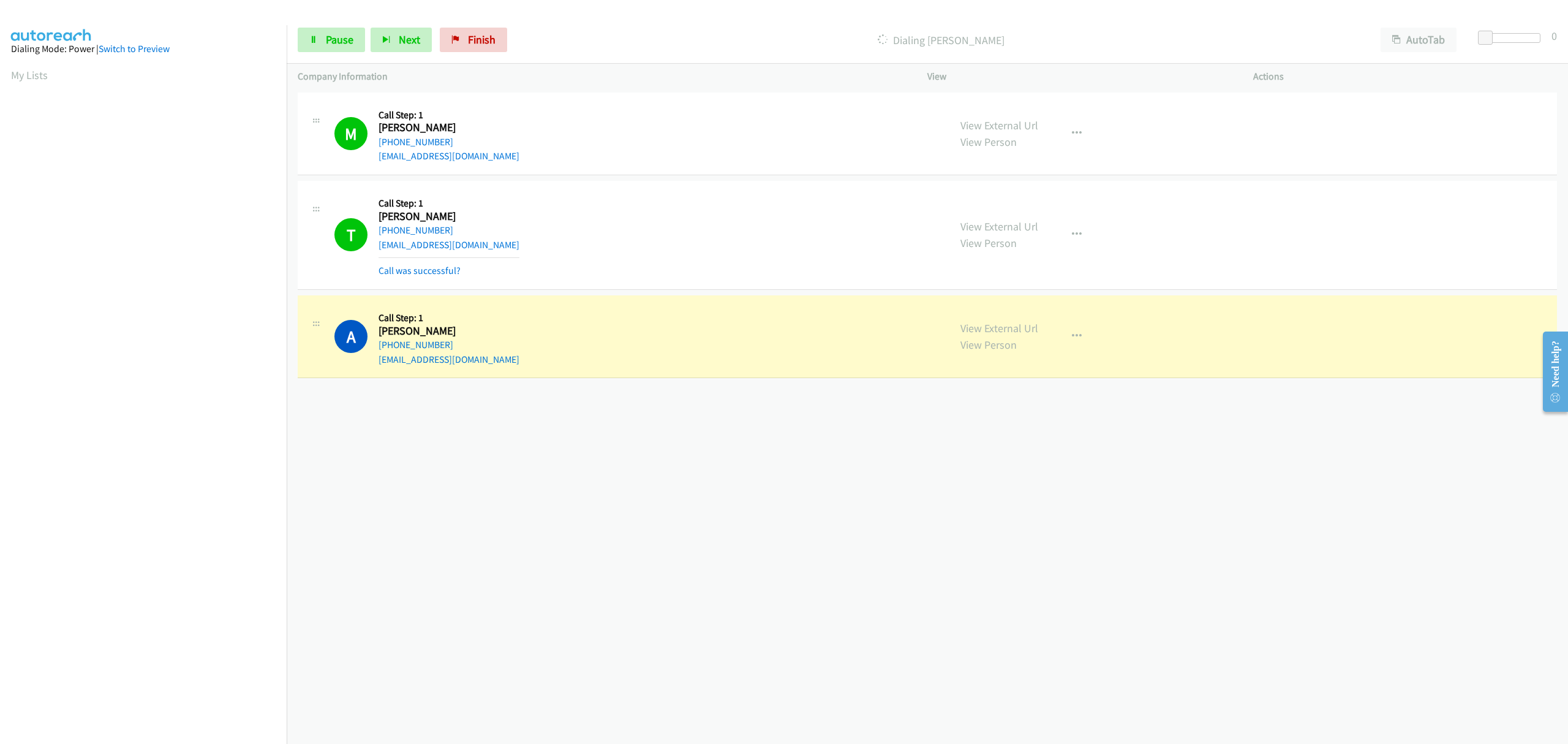
drag, startPoint x: 422, startPoint y: 269, endPoint x: 500, endPoint y: 284, distance: 79.4
click at [422, 269] on link "Call was successful?" at bounding box center [420, 270] width 82 height 12
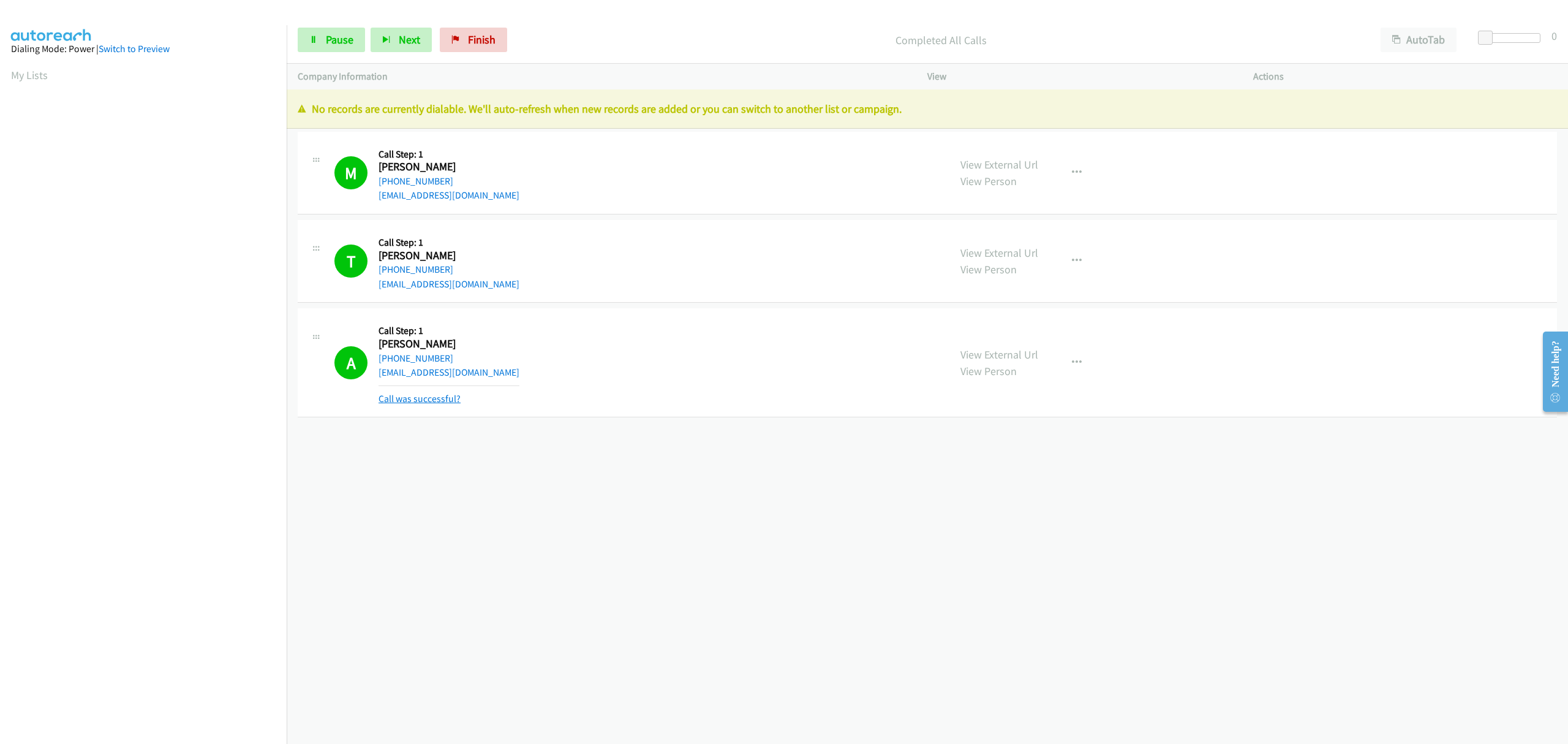
click at [444, 400] on link "Call was successful?" at bounding box center [420, 399] width 82 height 12
click at [475, 38] on span "Finish" at bounding box center [481, 39] width 27 height 14
